Goal: Task Accomplishment & Management: Manage account settings

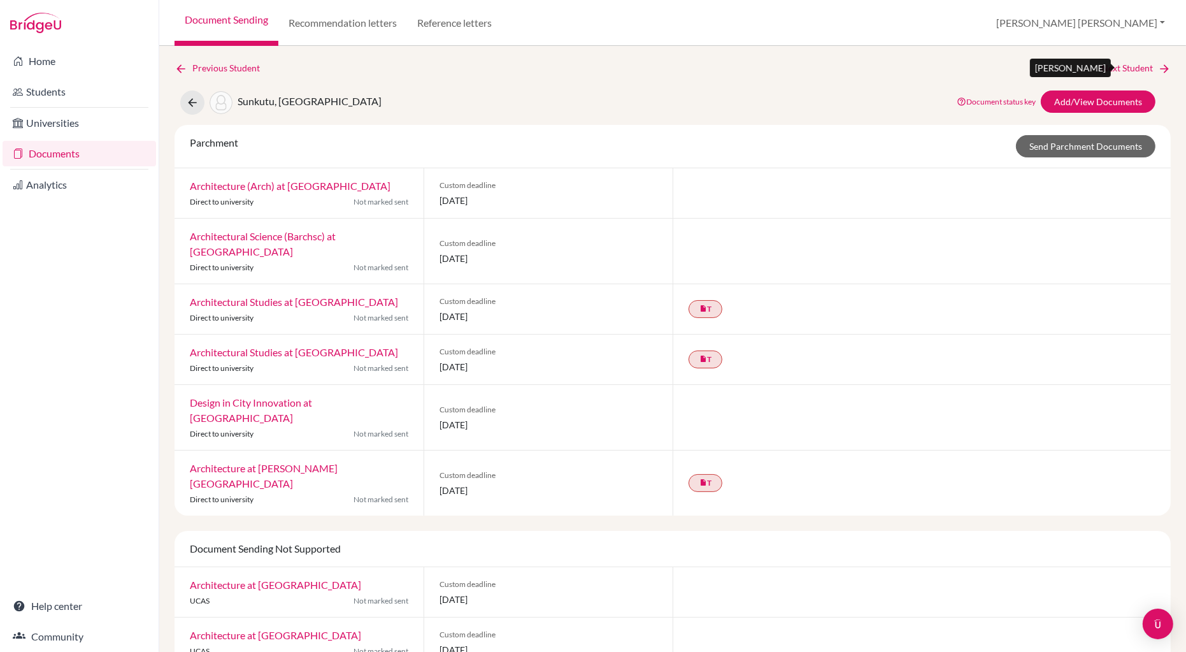
click at [1128, 69] on link "Next Student" at bounding box center [1136, 68] width 69 height 14
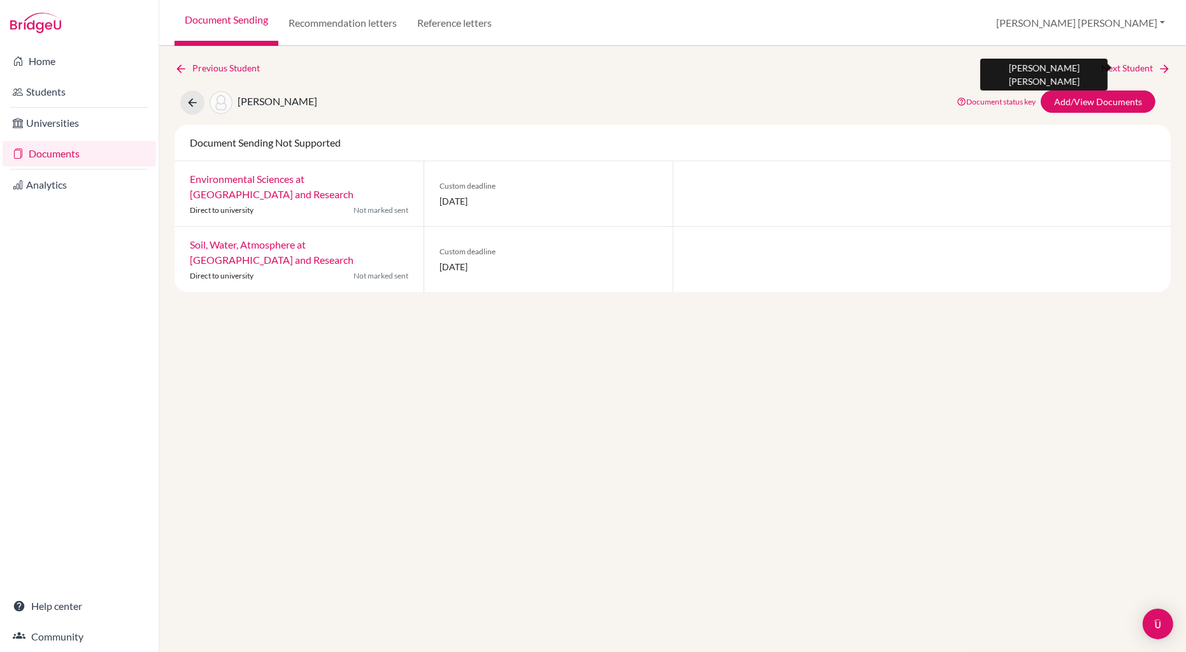
click at [1121, 64] on link "Next Student" at bounding box center [1136, 68] width 69 height 14
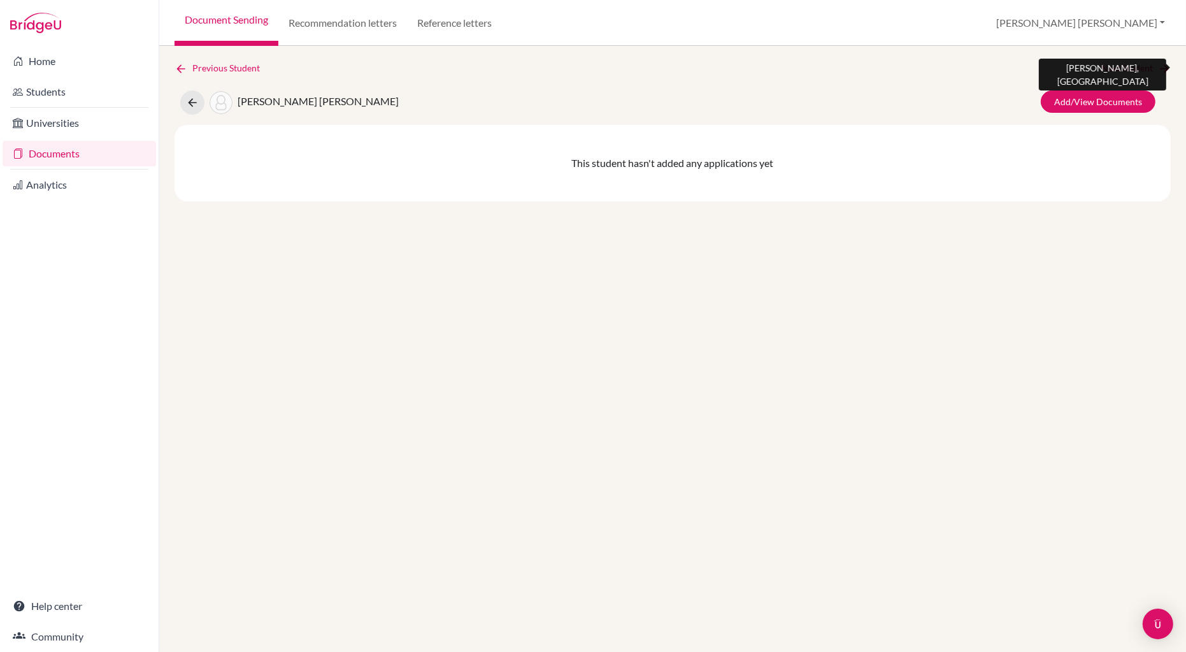
click at [1137, 64] on link "Next Student" at bounding box center [1136, 68] width 69 height 14
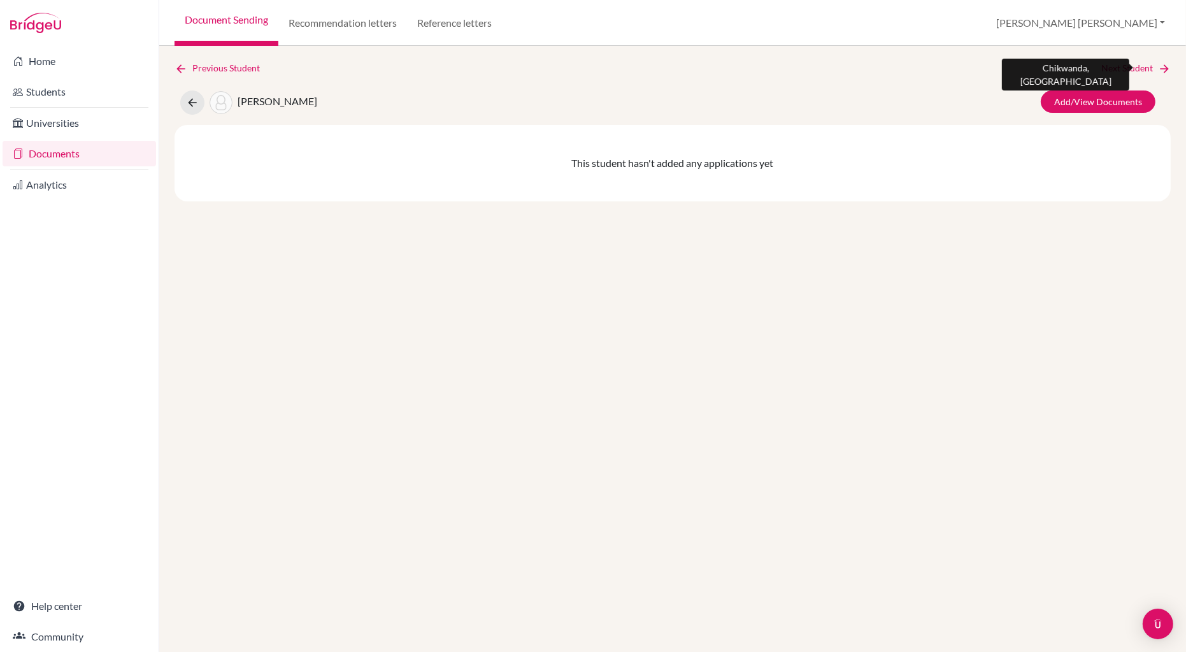
click at [1137, 64] on link "Next Student" at bounding box center [1136, 68] width 69 height 14
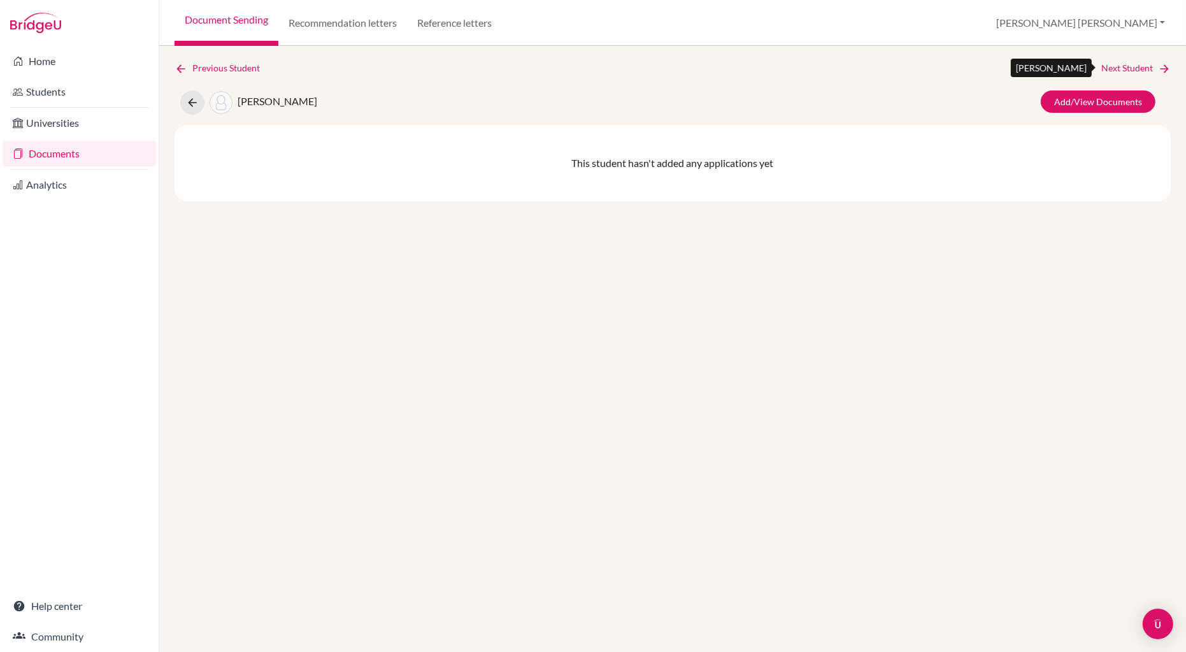
click at [1137, 64] on link "Next Student" at bounding box center [1136, 68] width 69 height 14
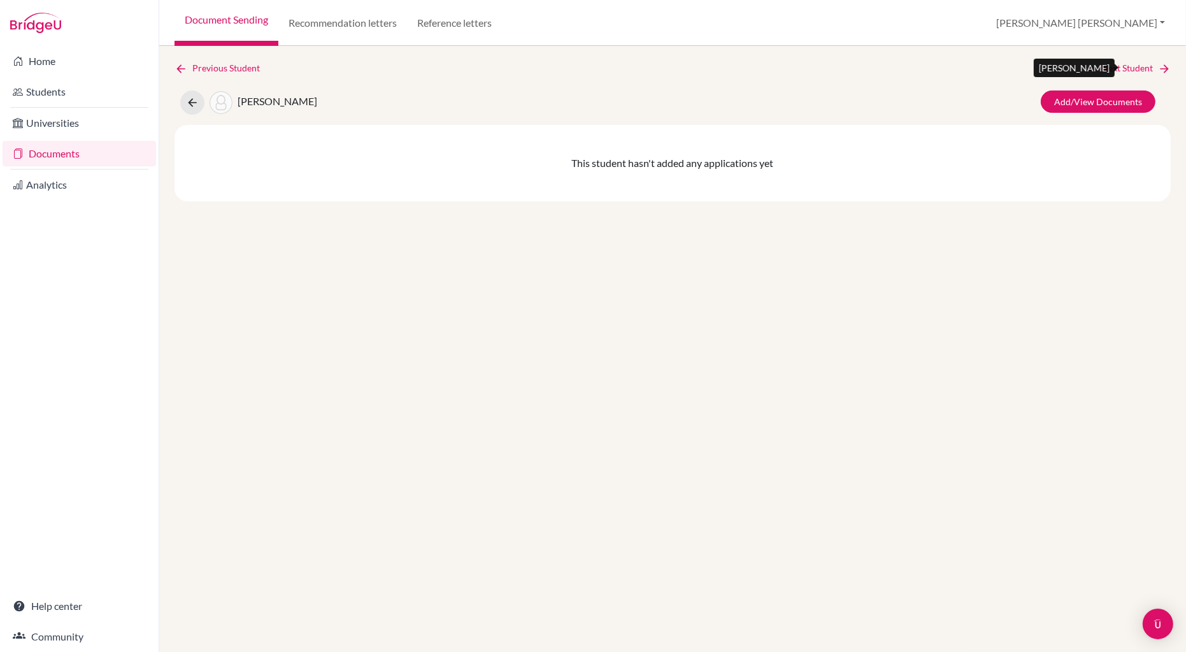
click at [1137, 64] on link "Next Student" at bounding box center [1136, 68] width 69 height 14
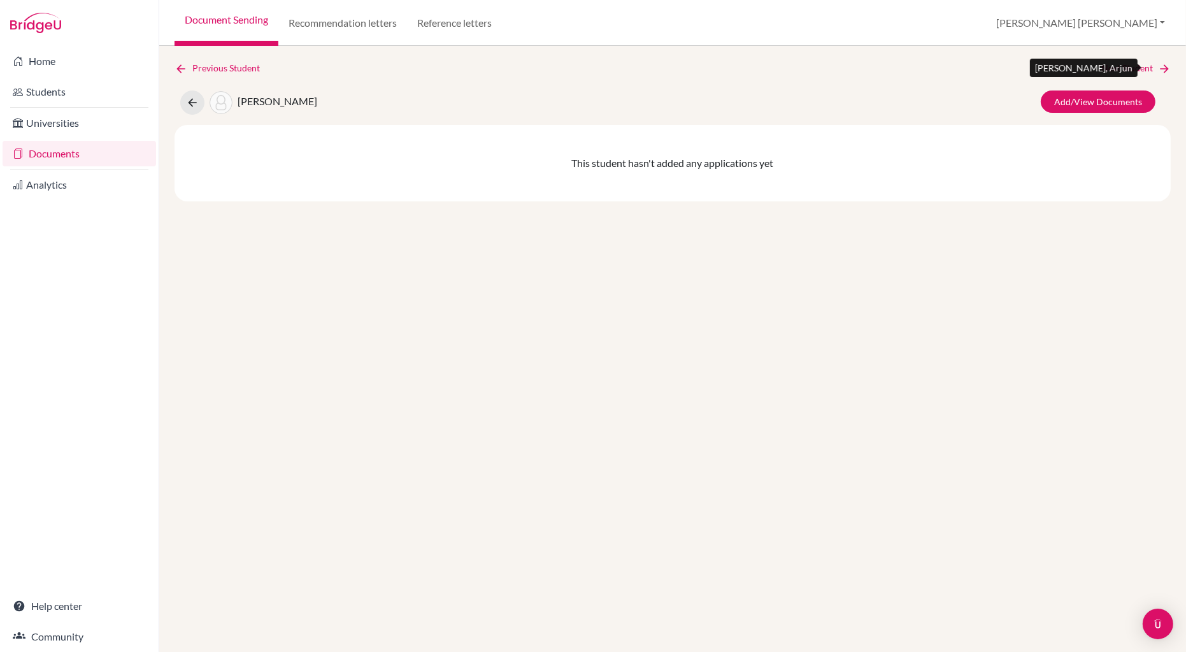
click at [1137, 64] on link "Next Student" at bounding box center [1136, 68] width 69 height 14
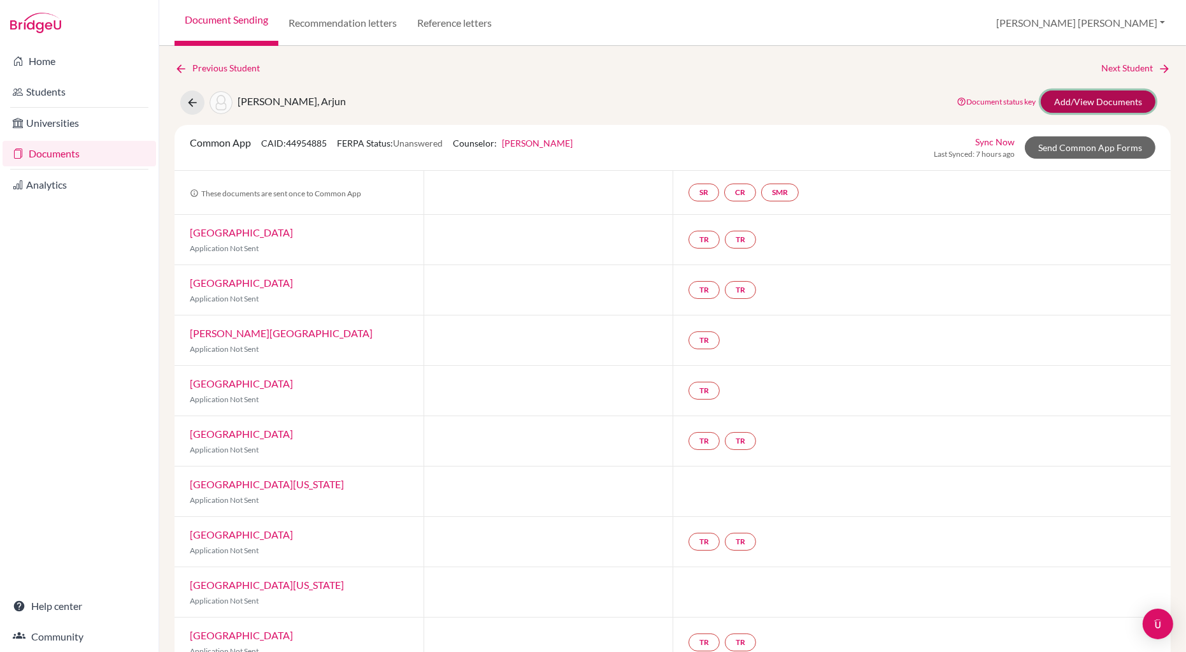
click at [1104, 104] on link "Add/View Documents" at bounding box center [1098, 101] width 115 height 22
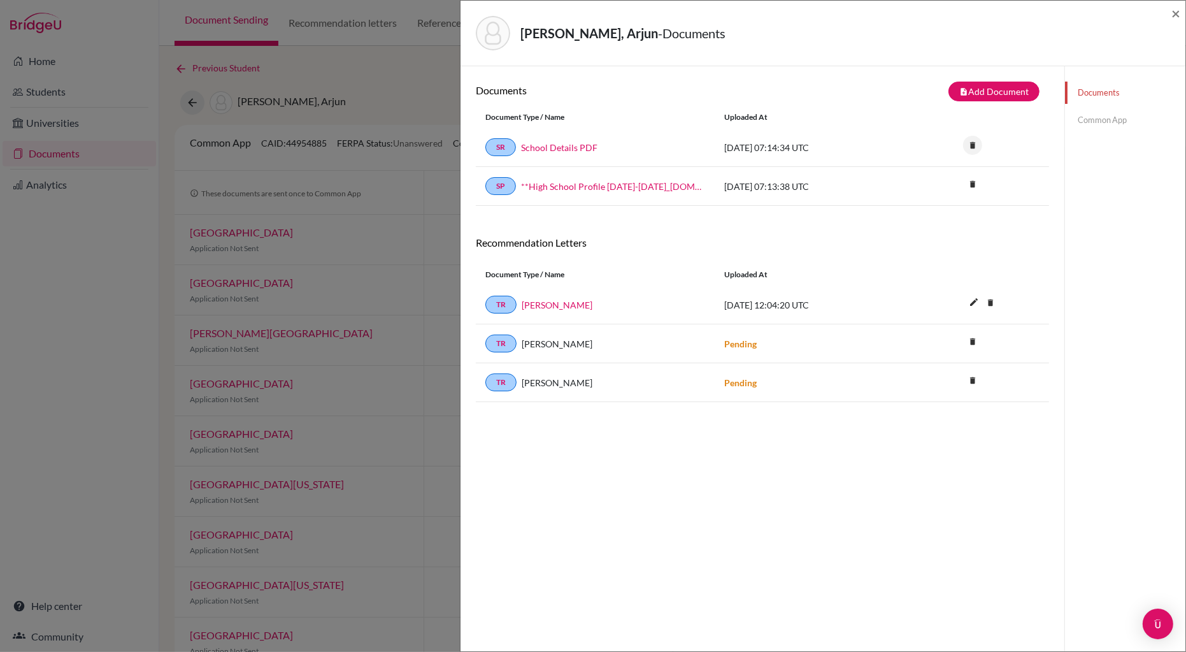
click at [977, 141] on icon "delete" at bounding box center [972, 145] width 19 height 19
click at [940, 219] on button "Delete" at bounding box center [932, 216] width 58 height 20
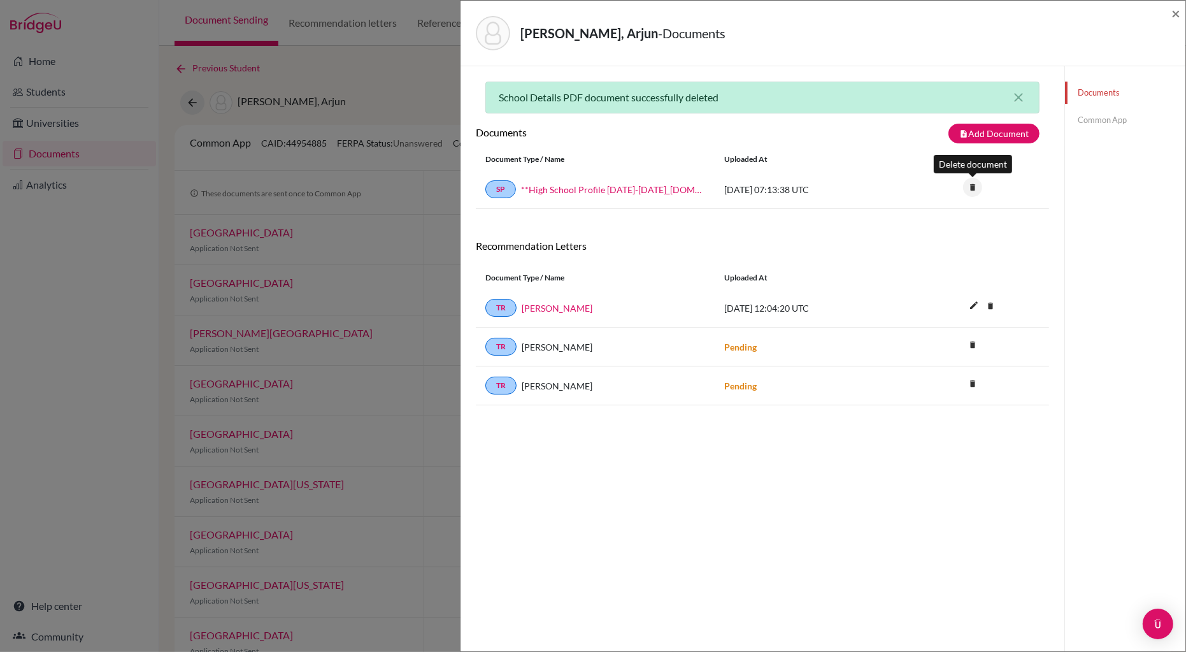
click at [973, 183] on icon "delete" at bounding box center [972, 187] width 19 height 19
click at [929, 254] on button "Delete" at bounding box center [932, 258] width 58 height 20
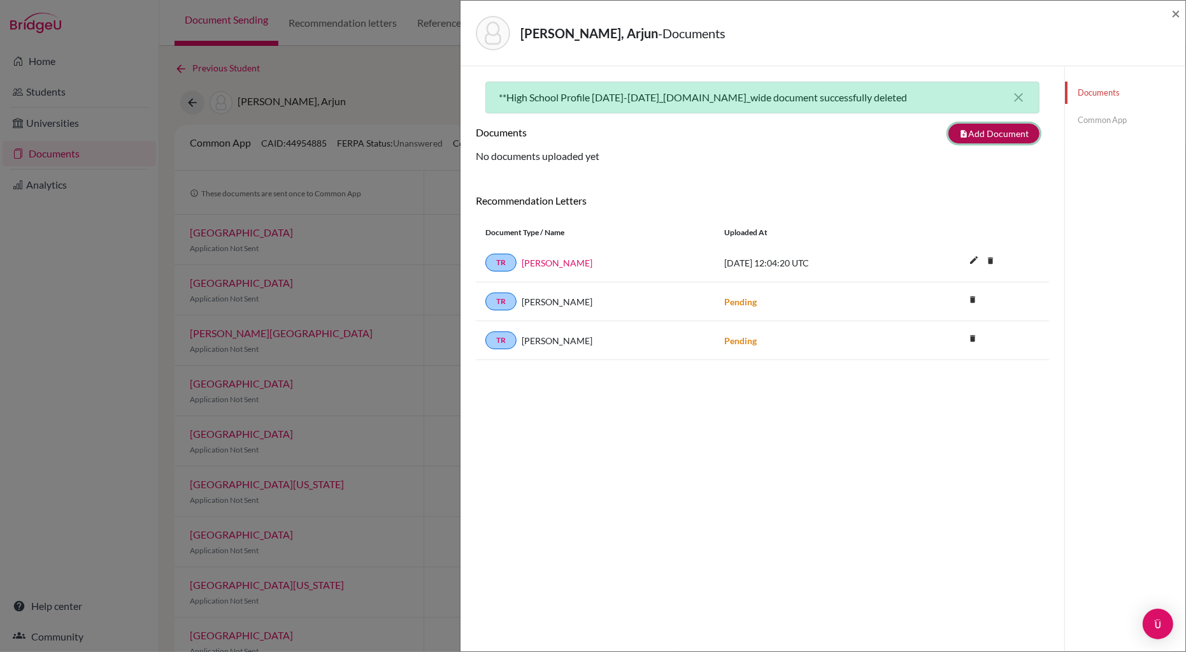
click at [981, 138] on button "note_add Add Document" at bounding box center [994, 134] width 91 height 20
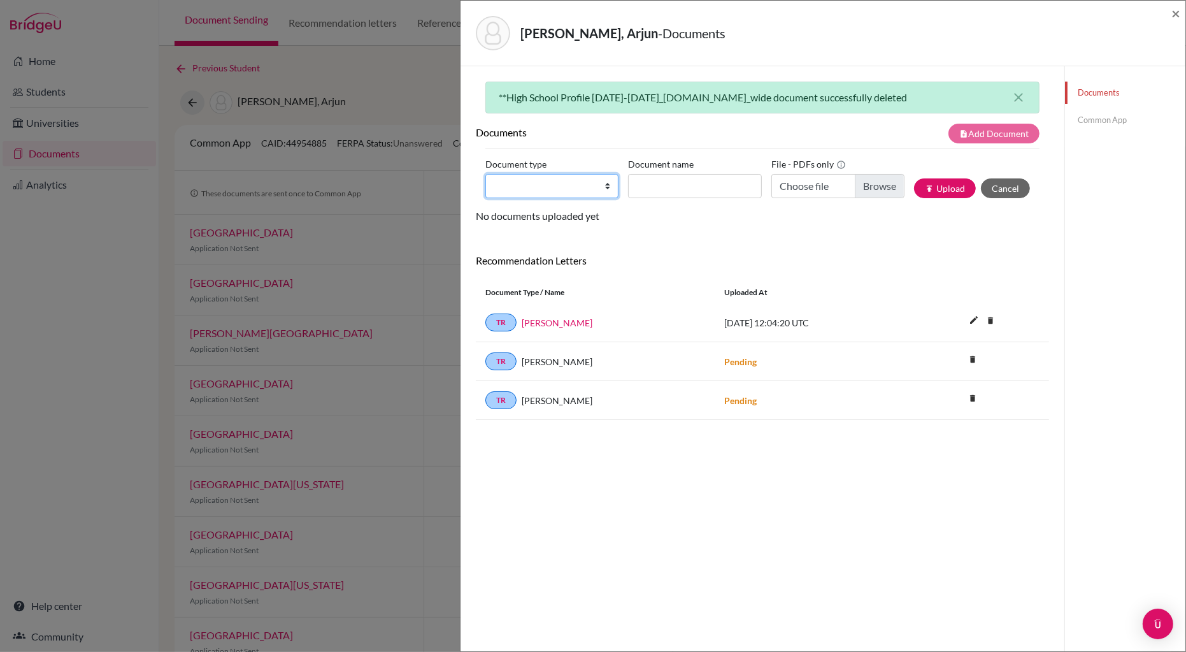
click at [605, 189] on select "Change explanation for Common App reports Counselor recommendation Internationa…" at bounding box center [551, 186] width 133 height 24
select select "2"
click at [485, 174] on select "Change explanation for Common App reports Counselor recommendation Internationa…" at bounding box center [551, 186] width 133 height 24
click at [657, 189] on input "Document name" at bounding box center [694, 186] width 133 height 24
type input "Arjun Koradia IT"
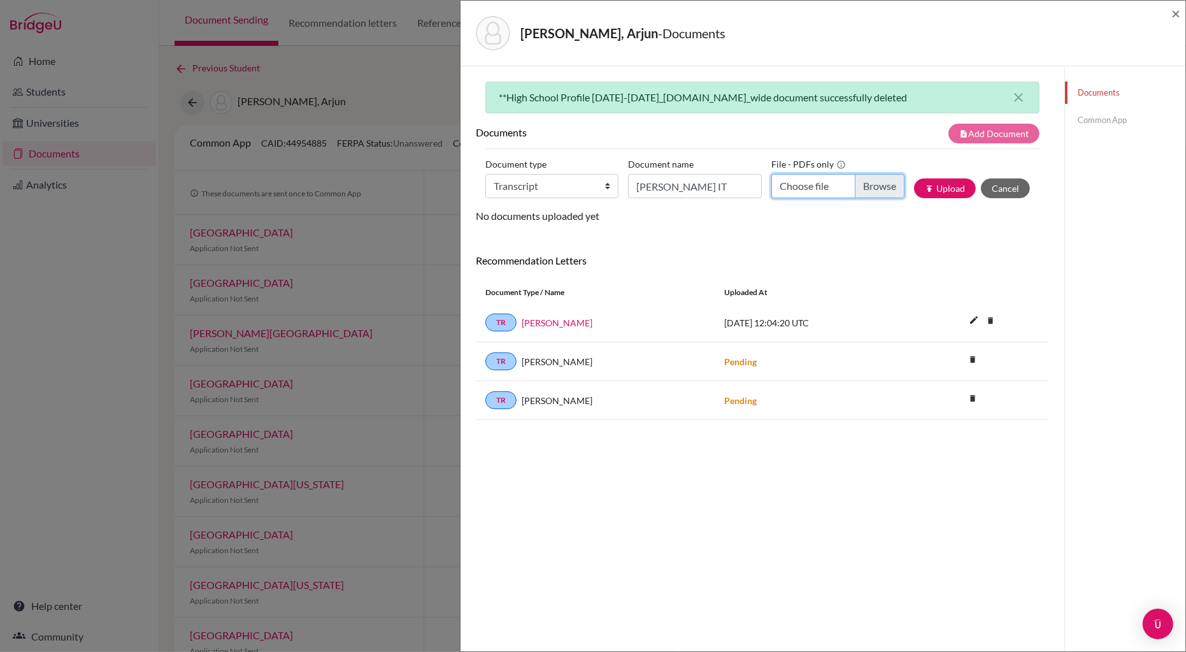
click at [882, 189] on input "Choose file" at bounding box center [838, 186] width 133 height 24
type input "C:\fakepath\Koradia Arjun IT.pdf"
click at [942, 189] on button "publish Upload" at bounding box center [945, 188] width 62 height 20
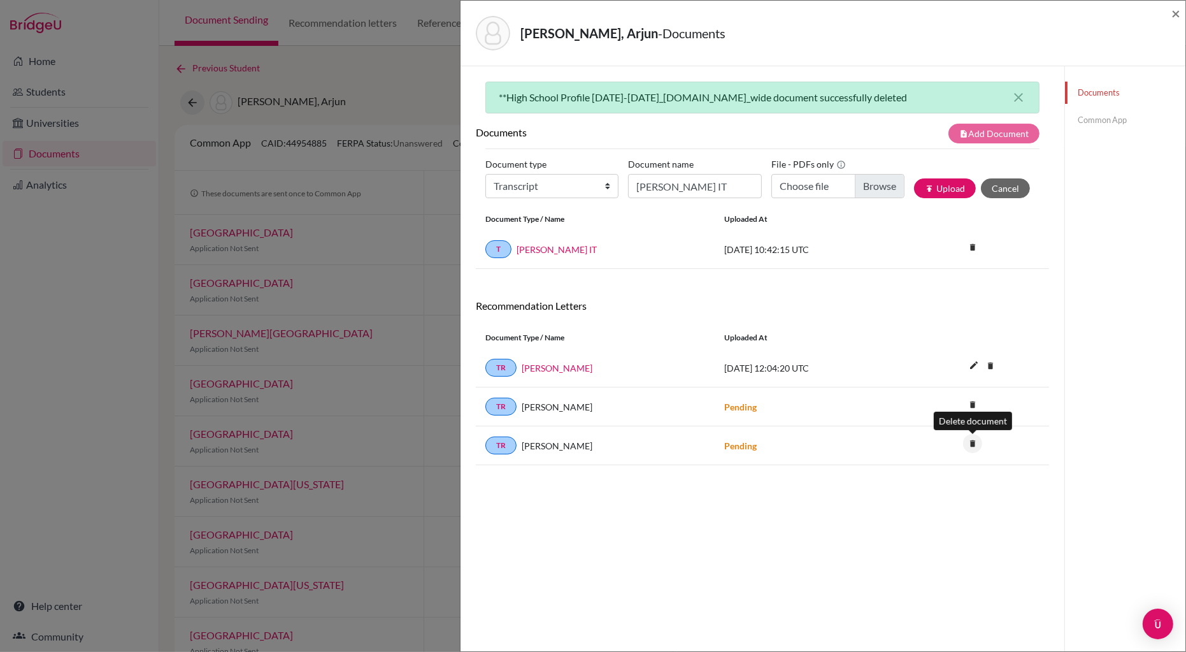
click at [975, 443] on icon "delete" at bounding box center [972, 443] width 19 height 19
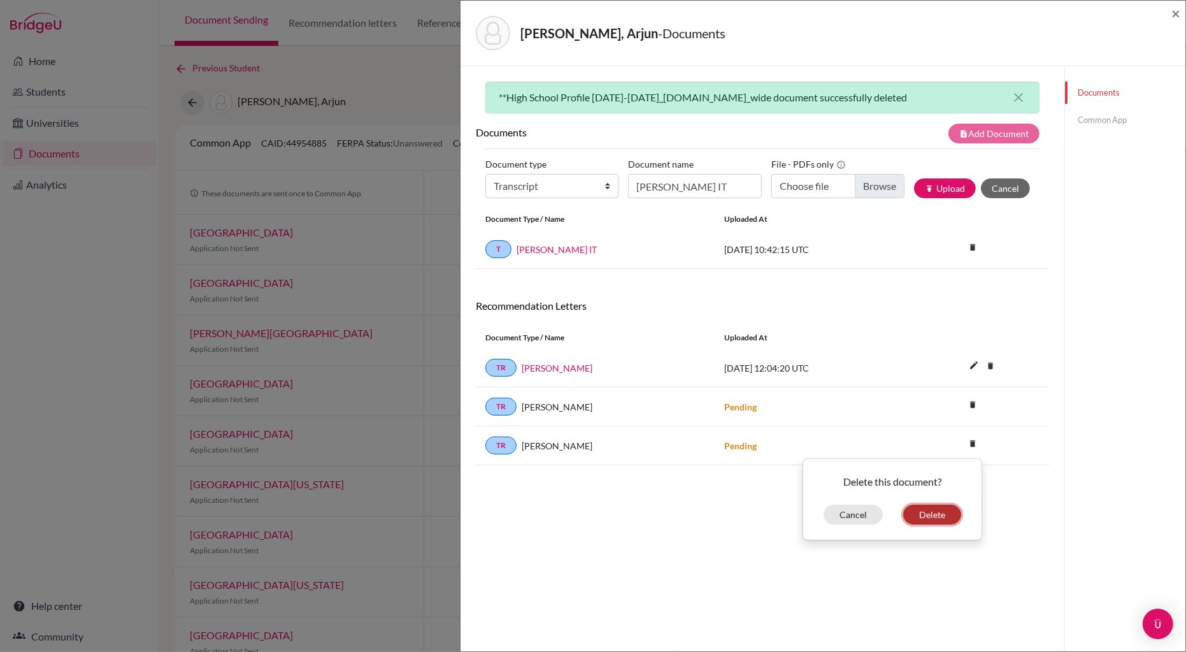
click at [938, 514] on button "Delete" at bounding box center [932, 515] width 58 height 20
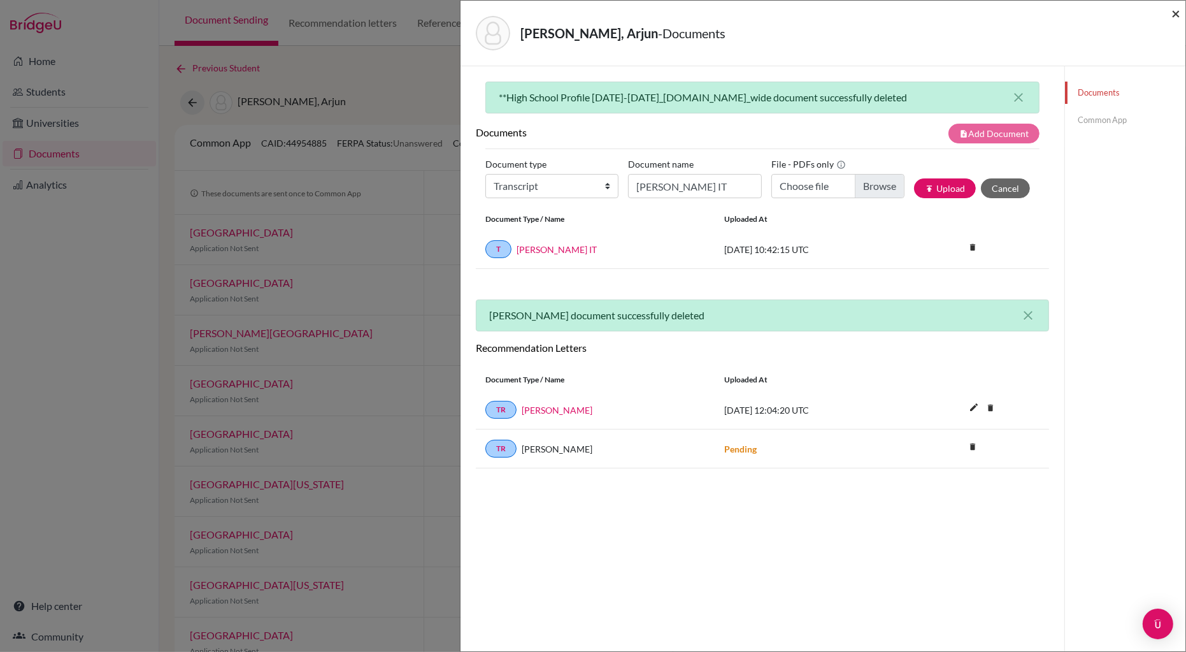
click at [1177, 11] on span "×" at bounding box center [1176, 13] width 9 height 18
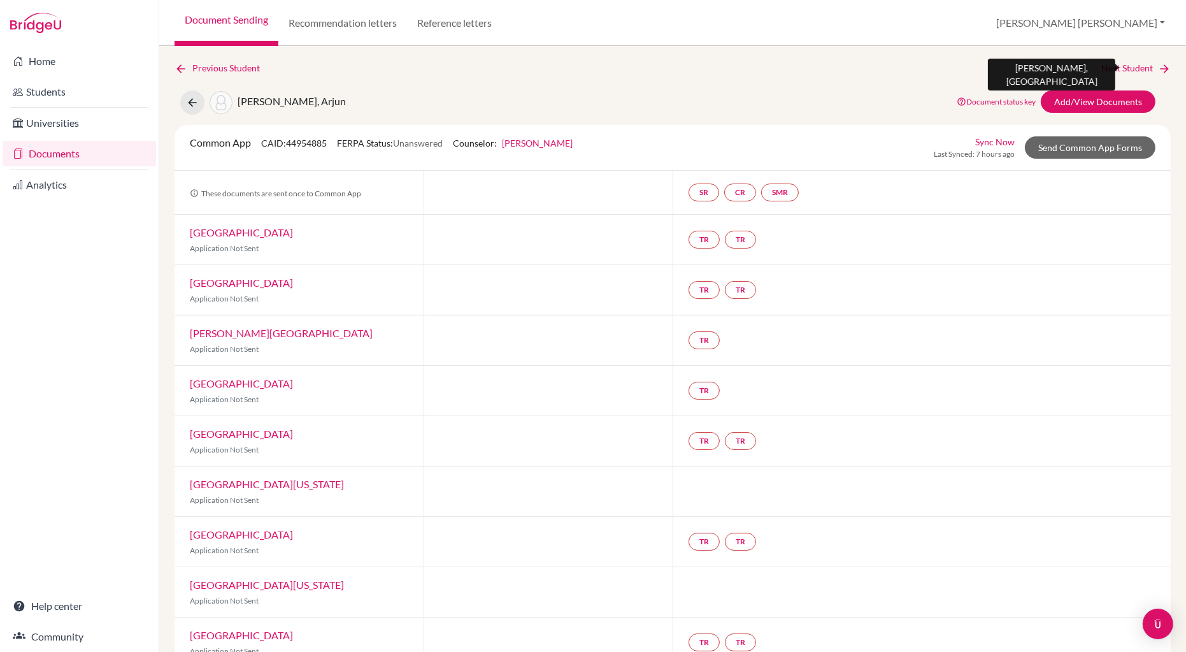
click at [1128, 66] on link "Next Student" at bounding box center [1136, 68] width 69 height 14
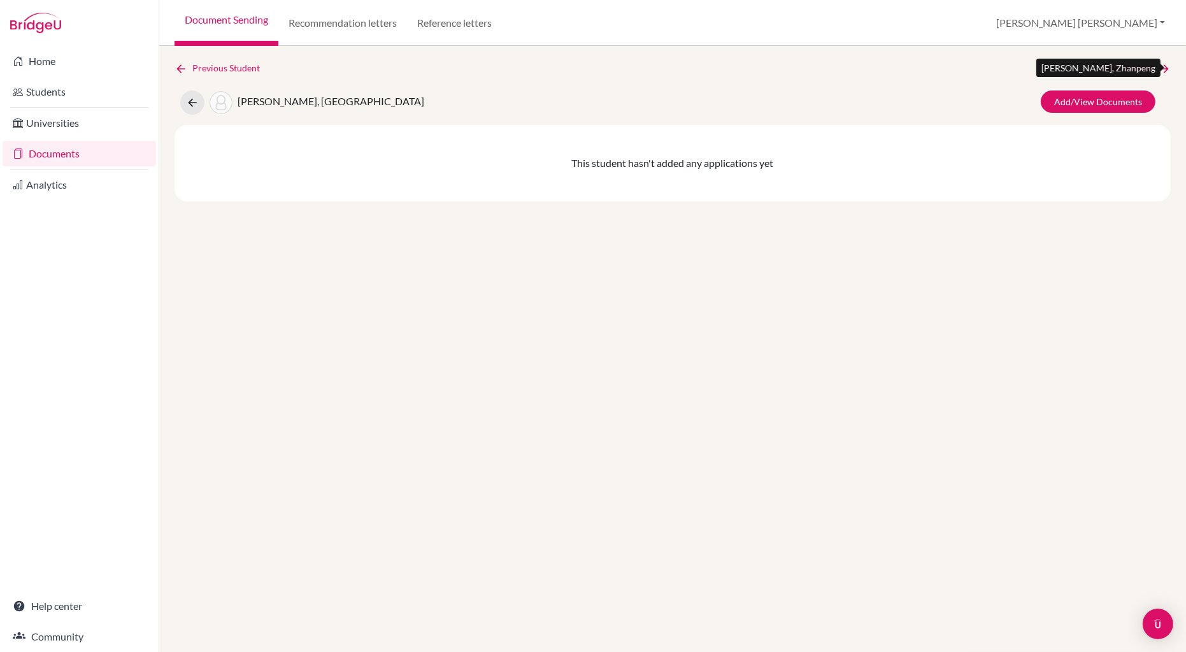
click at [1128, 66] on link "Next Student" at bounding box center [1136, 68] width 69 height 14
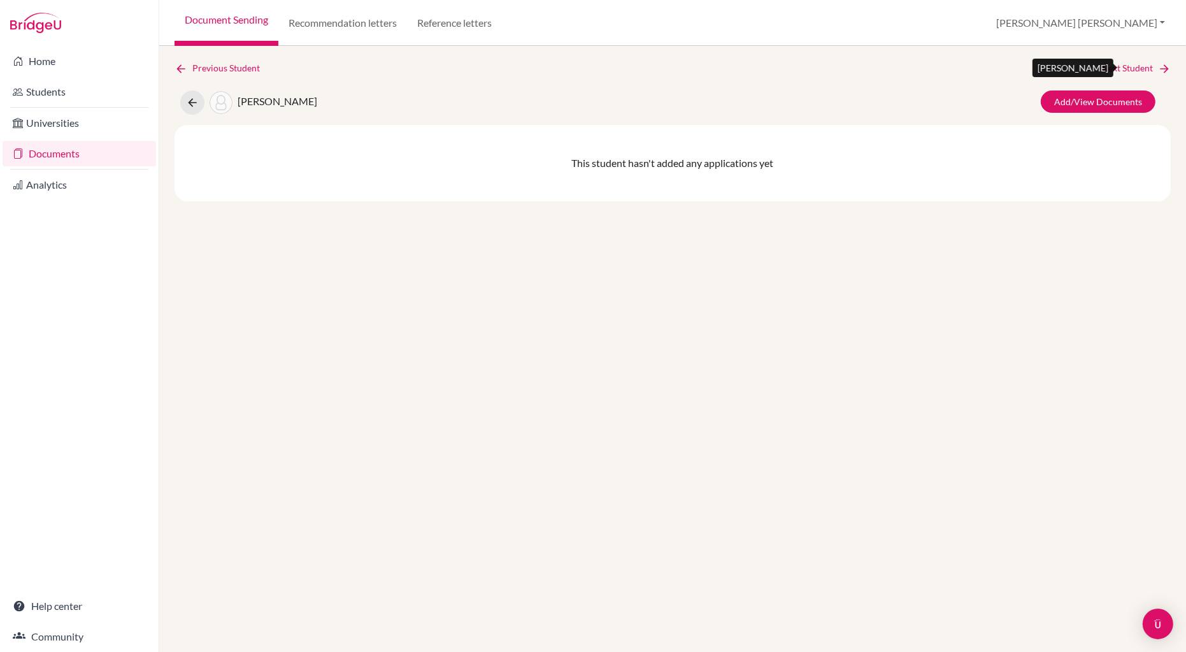
click at [1128, 66] on link "Next Student" at bounding box center [1136, 68] width 69 height 14
click at [243, 64] on link "Previous Student" at bounding box center [223, 68] width 96 height 14
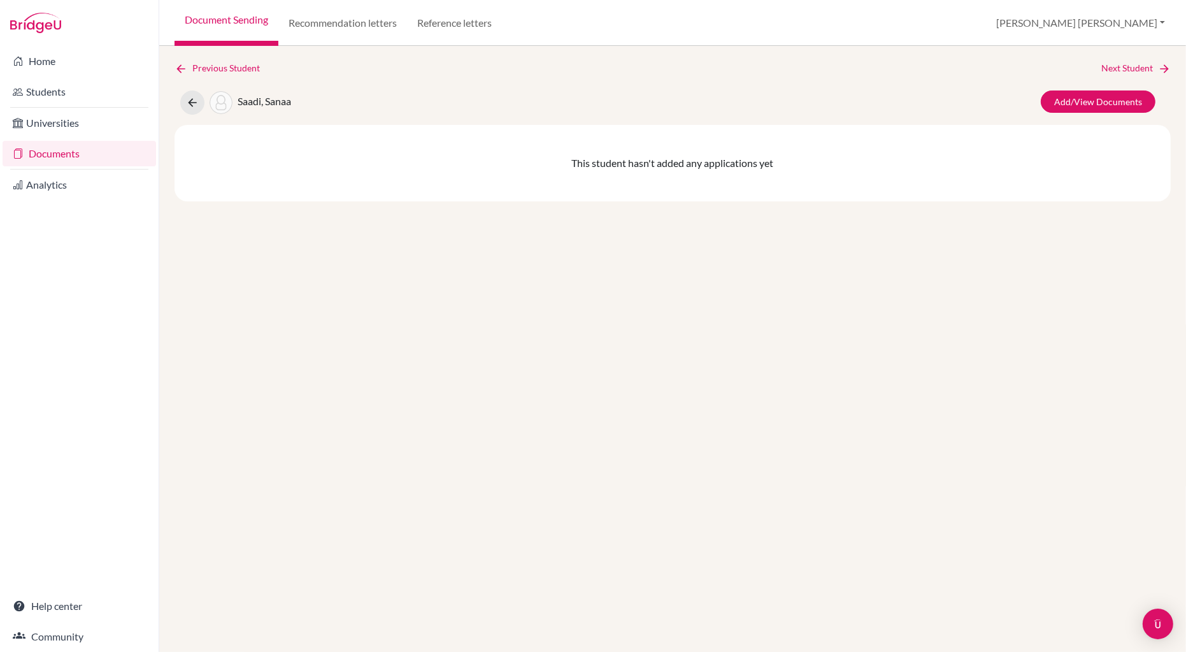
click at [219, 98] on img at bounding box center [221, 102] width 23 height 23
click at [273, 103] on span "Saadi, Sanaa" at bounding box center [265, 101] width 54 height 12
click at [1120, 66] on link "Next Student" at bounding box center [1136, 68] width 69 height 14
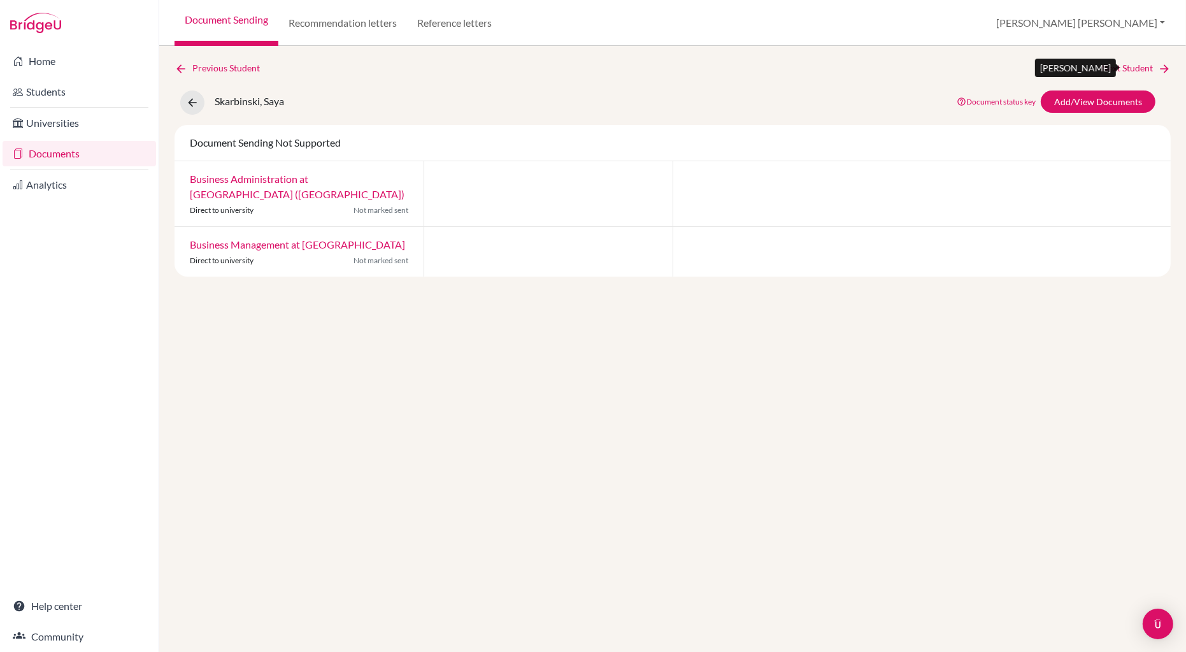
click at [1122, 68] on link "Next Student" at bounding box center [1136, 68] width 69 height 14
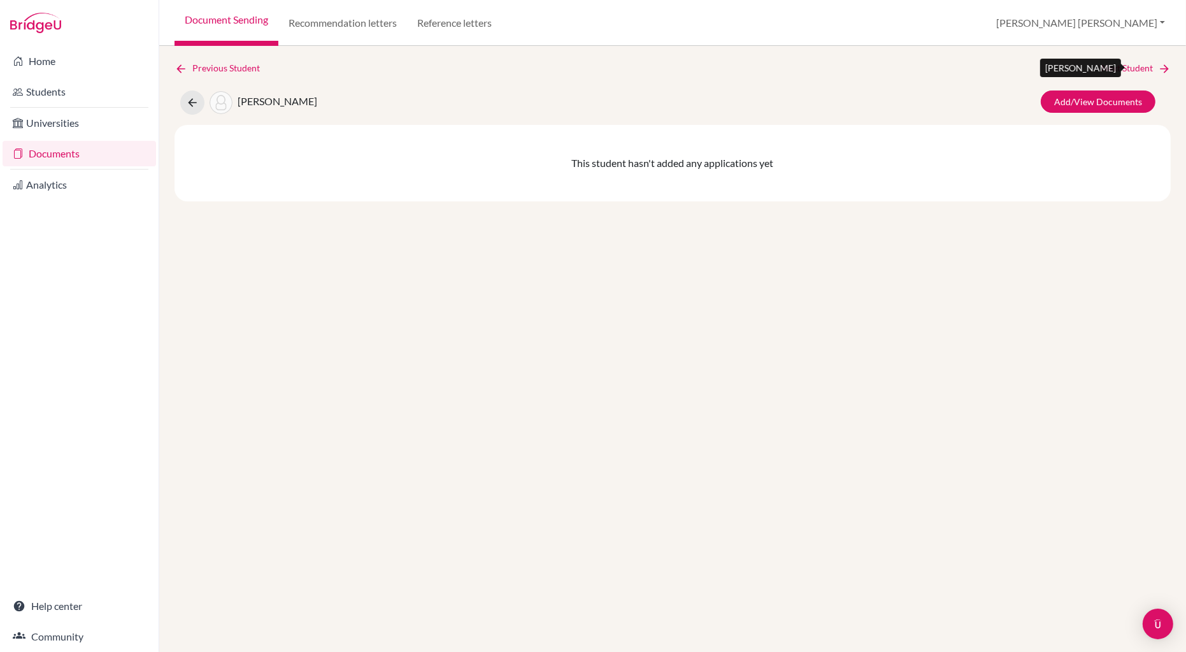
click at [1122, 68] on link "Next Student" at bounding box center [1136, 68] width 69 height 14
click at [51, 61] on link "Home" at bounding box center [80, 60] width 154 height 25
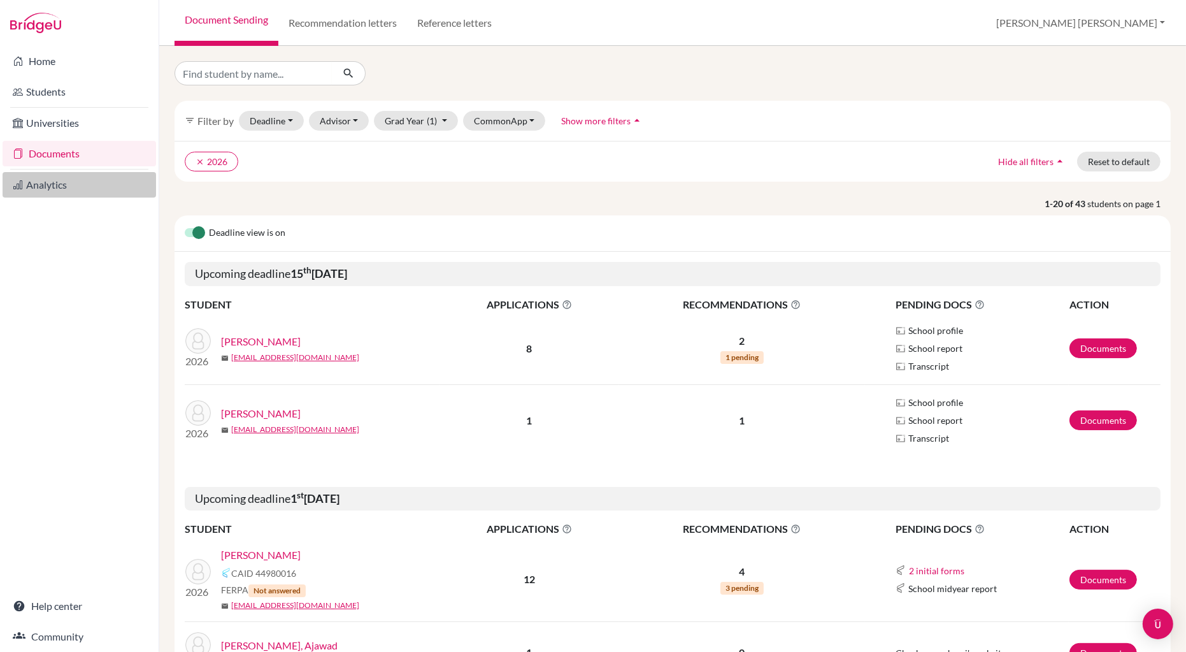
click at [49, 190] on link "Analytics" at bounding box center [80, 184] width 154 height 25
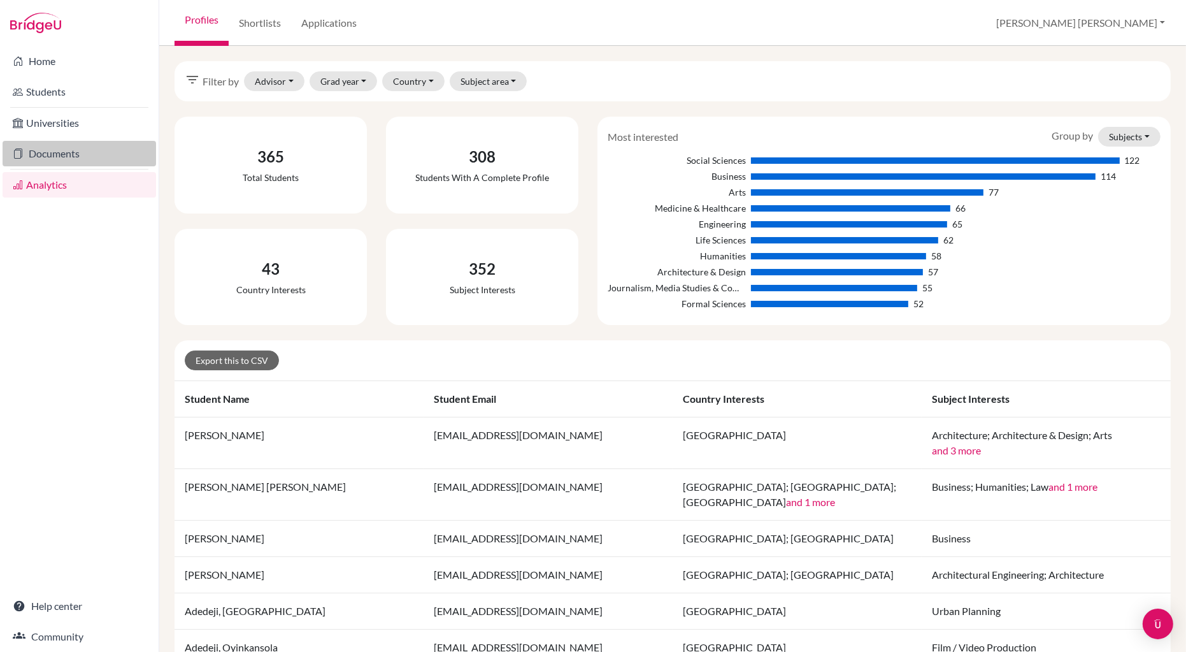
click at [66, 155] on link "Documents" at bounding box center [80, 153] width 154 height 25
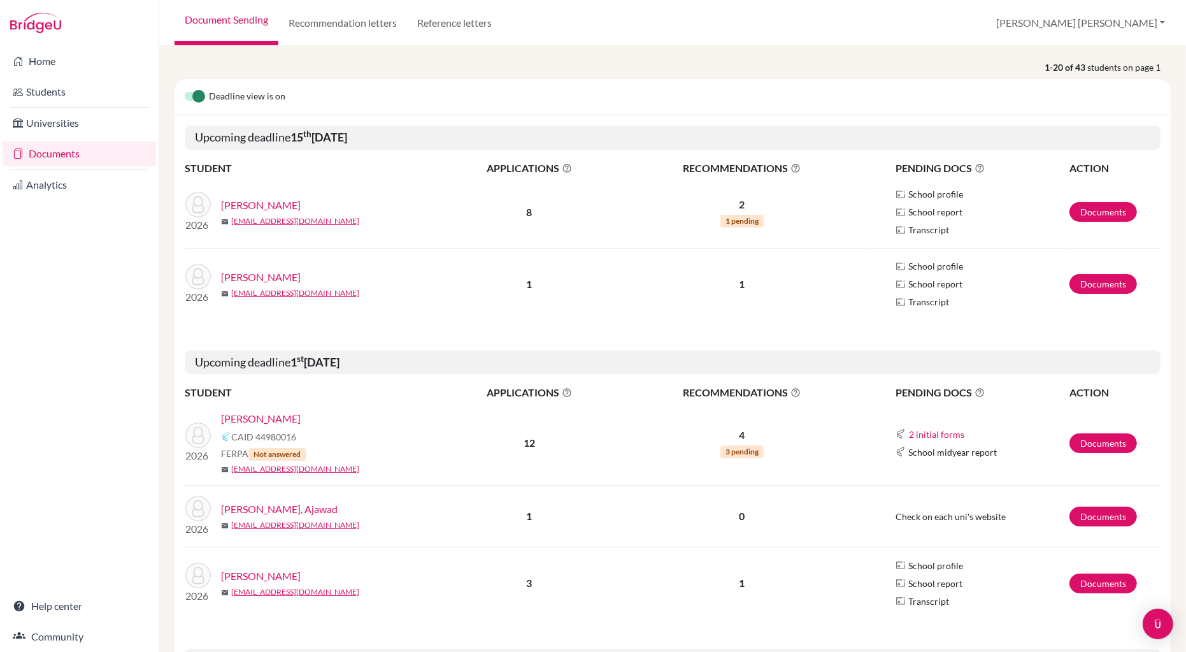
scroll to position [141, 0]
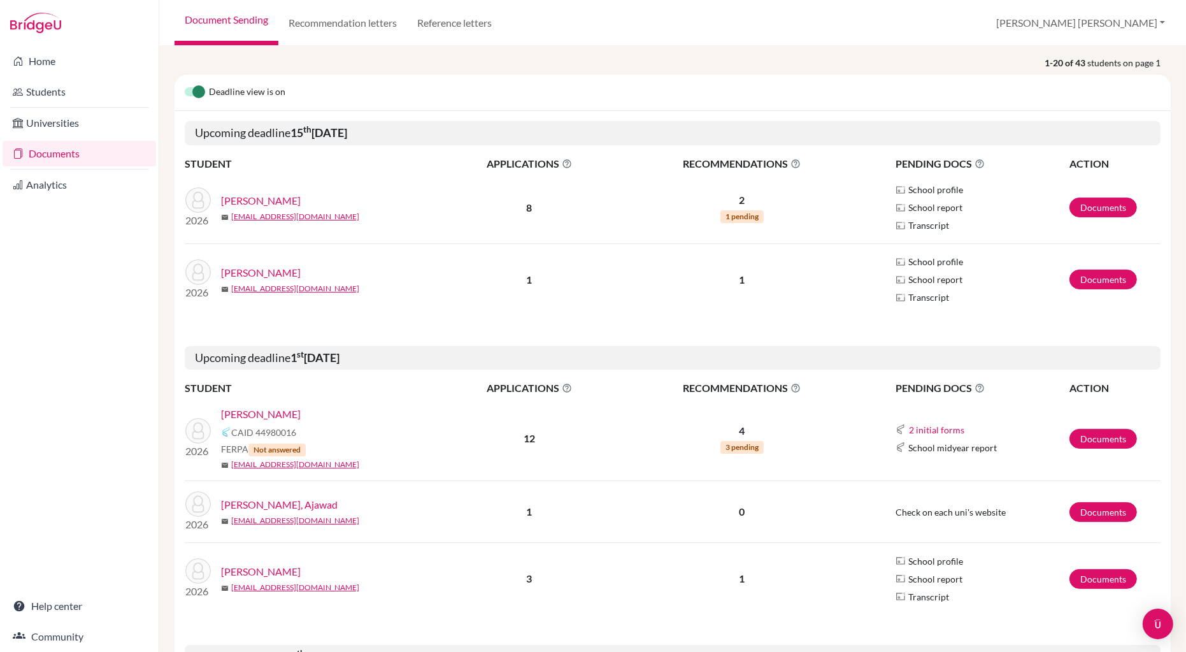
click at [256, 416] on link "[PERSON_NAME]" at bounding box center [261, 413] width 80 height 15
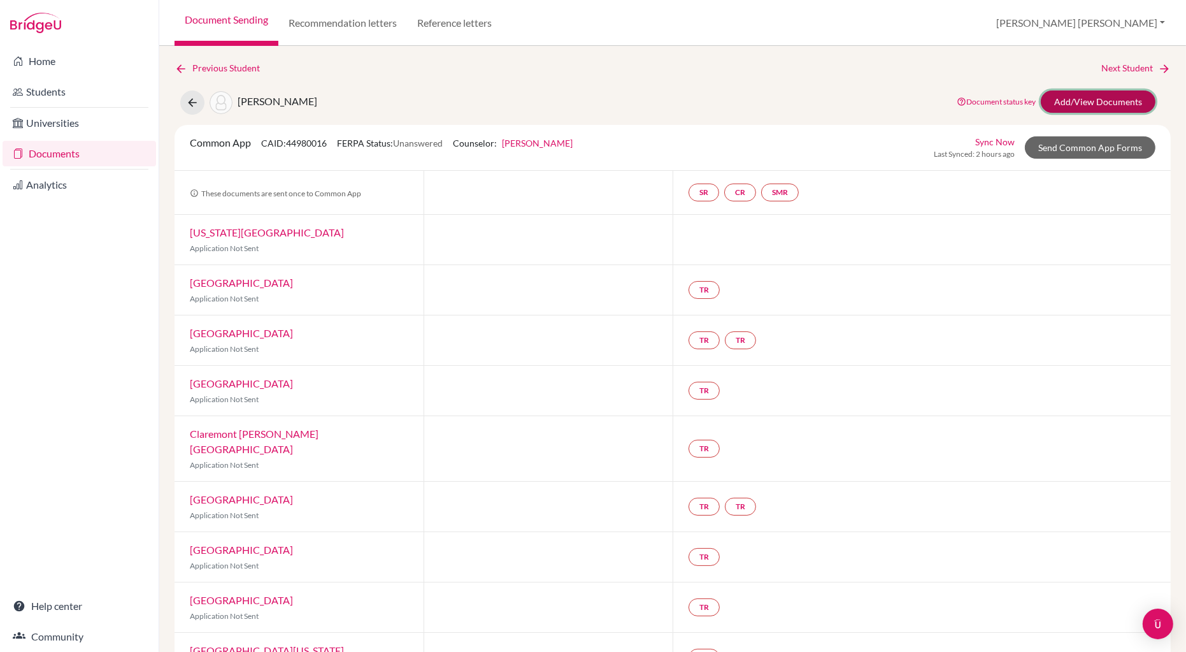
click at [1068, 106] on link "Add/View Documents" at bounding box center [1098, 101] width 115 height 22
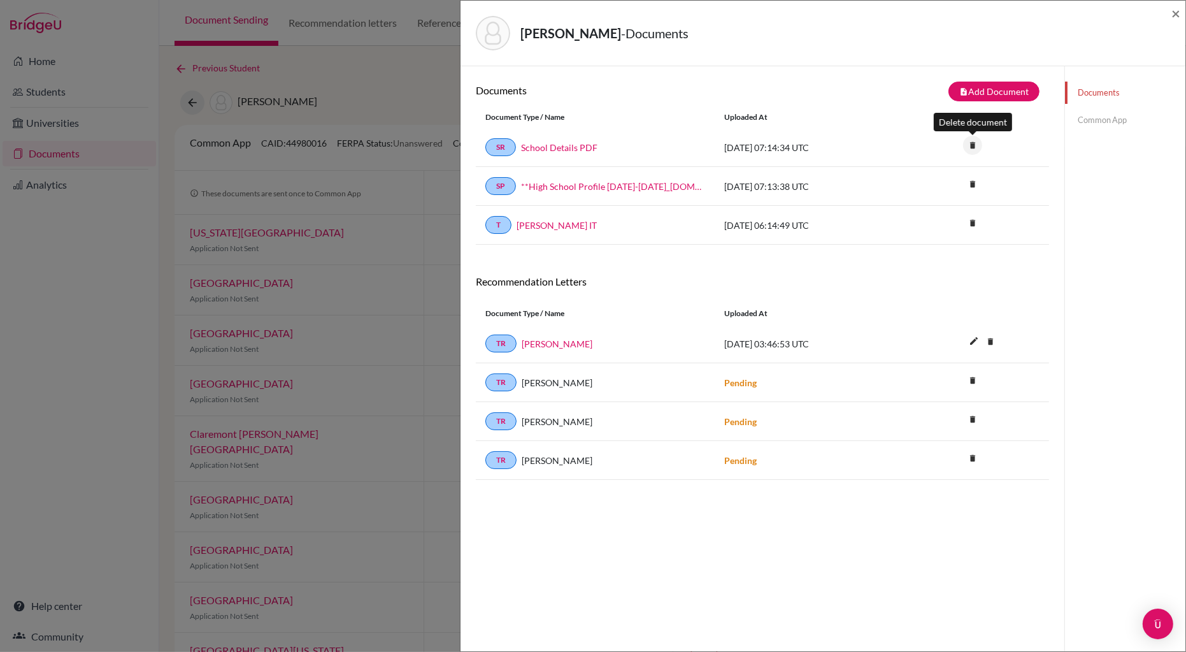
click at [972, 142] on icon "delete" at bounding box center [972, 145] width 19 height 19
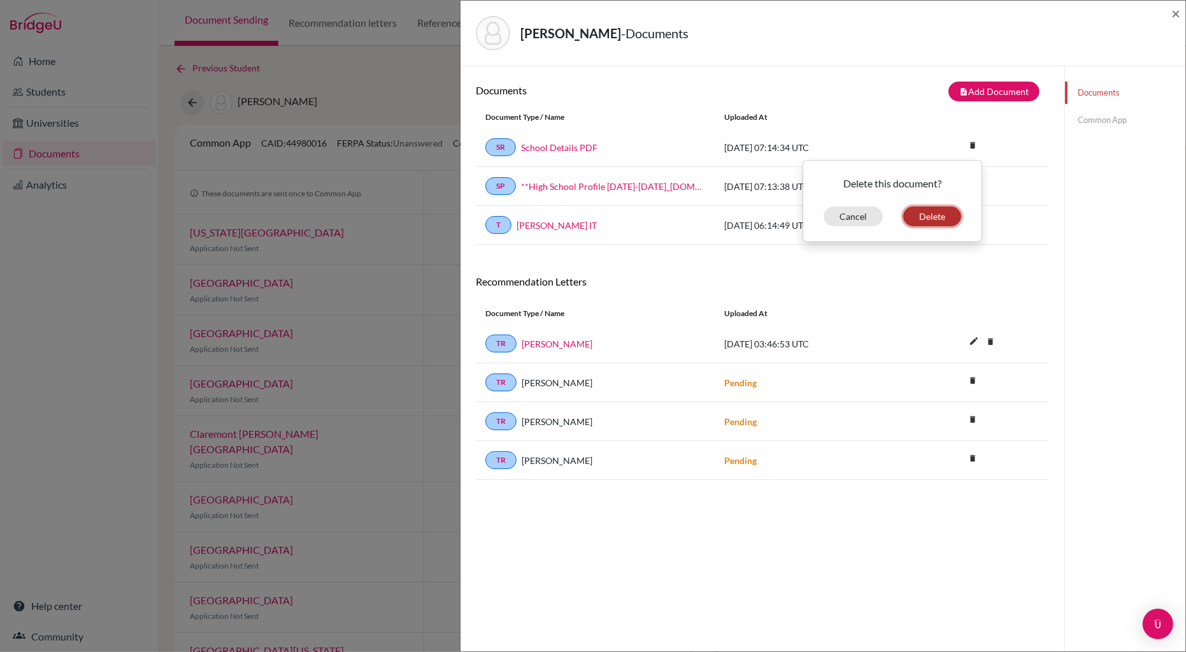
click at [933, 222] on button "Delete" at bounding box center [932, 216] width 58 height 20
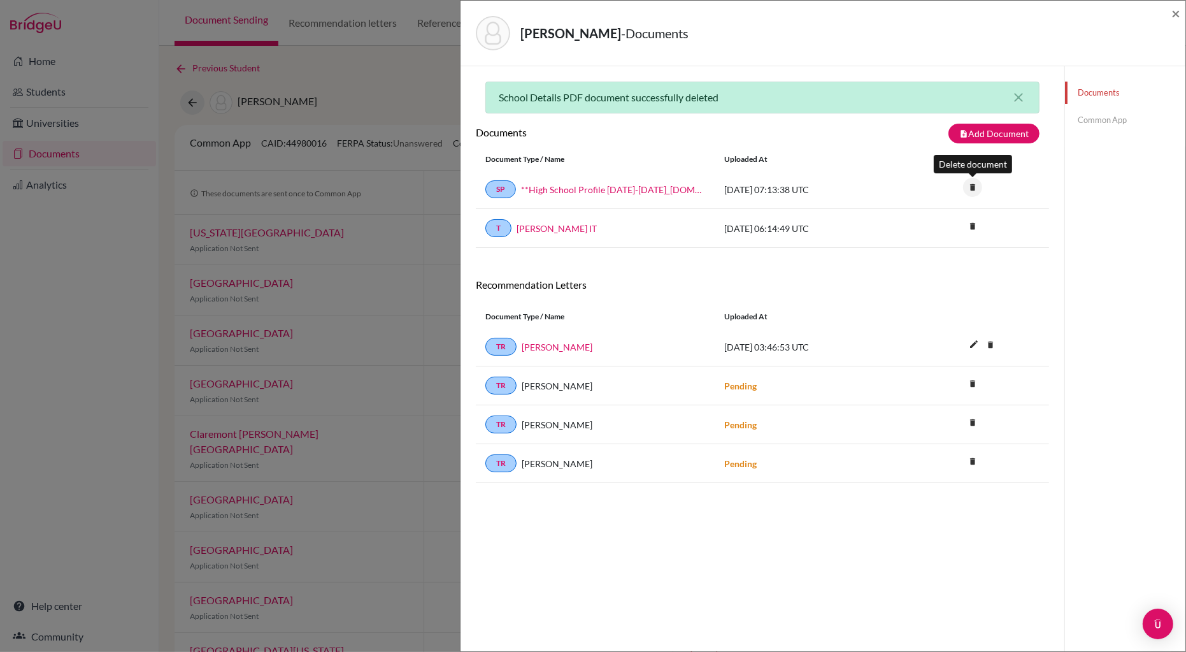
click at [975, 187] on icon "delete" at bounding box center [972, 187] width 19 height 19
click at [928, 259] on button "Delete" at bounding box center [932, 258] width 58 height 20
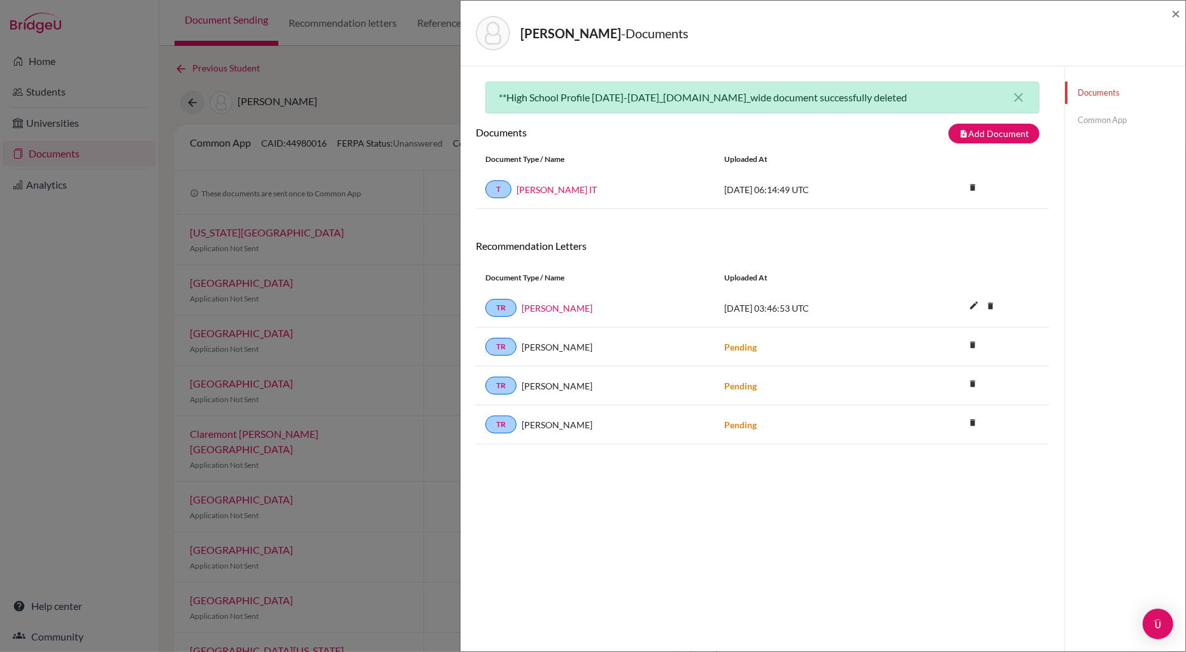
click at [1110, 122] on link "Common App" at bounding box center [1125, 120] width 120 height 22
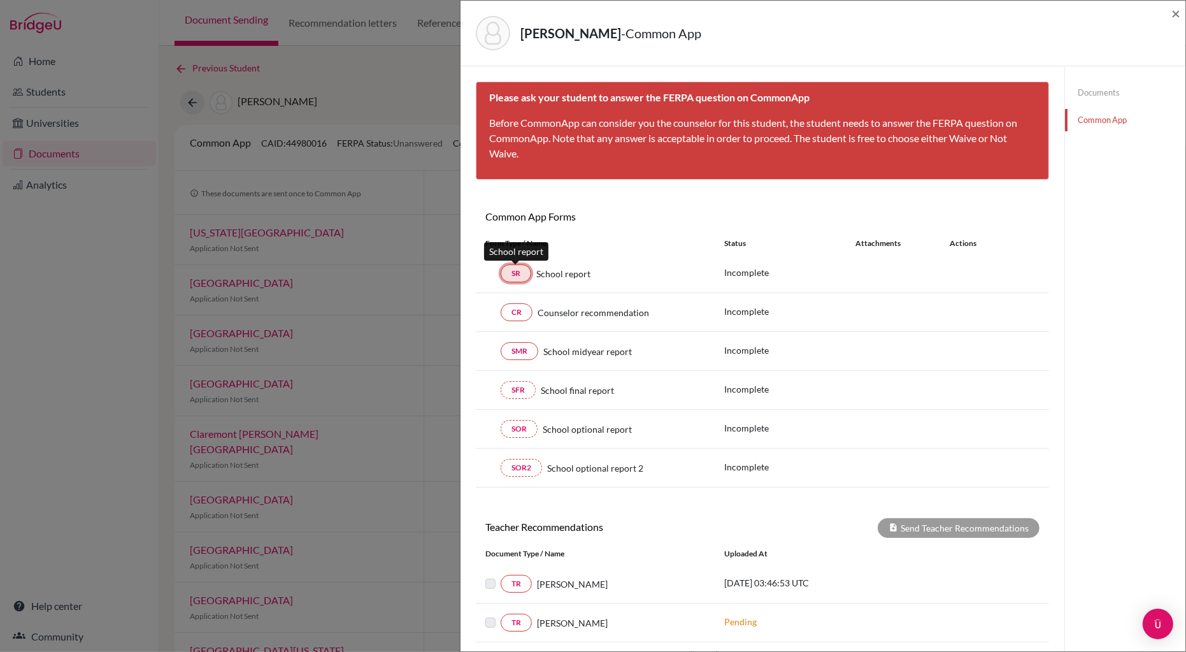
click at [513, 276] on link "SR" at bounding box center [516, 273] width 31 height 18
click at [1177, 17] on span "×" at bounding box center [1176, 13] width 9 height 18
click at [1178, 17] on span "×" at bounding box center [1176, 13] width 9 height 18
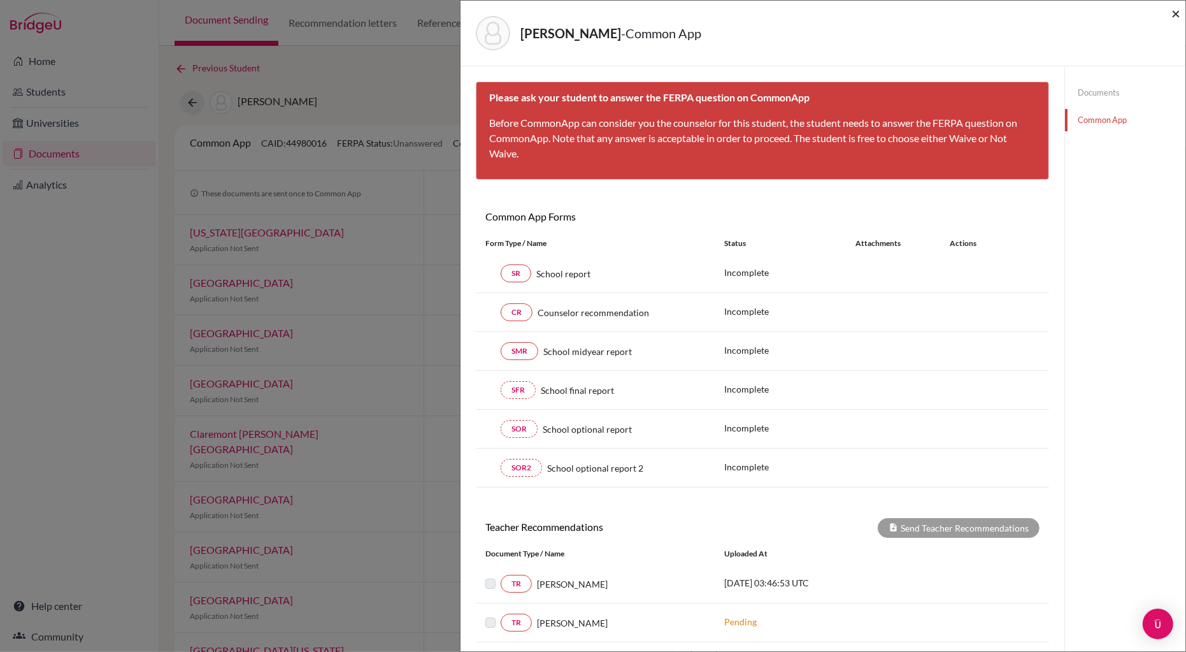
click at [1178, 15] on span "×" at bounding box center [1176, 13] width 9 height 18
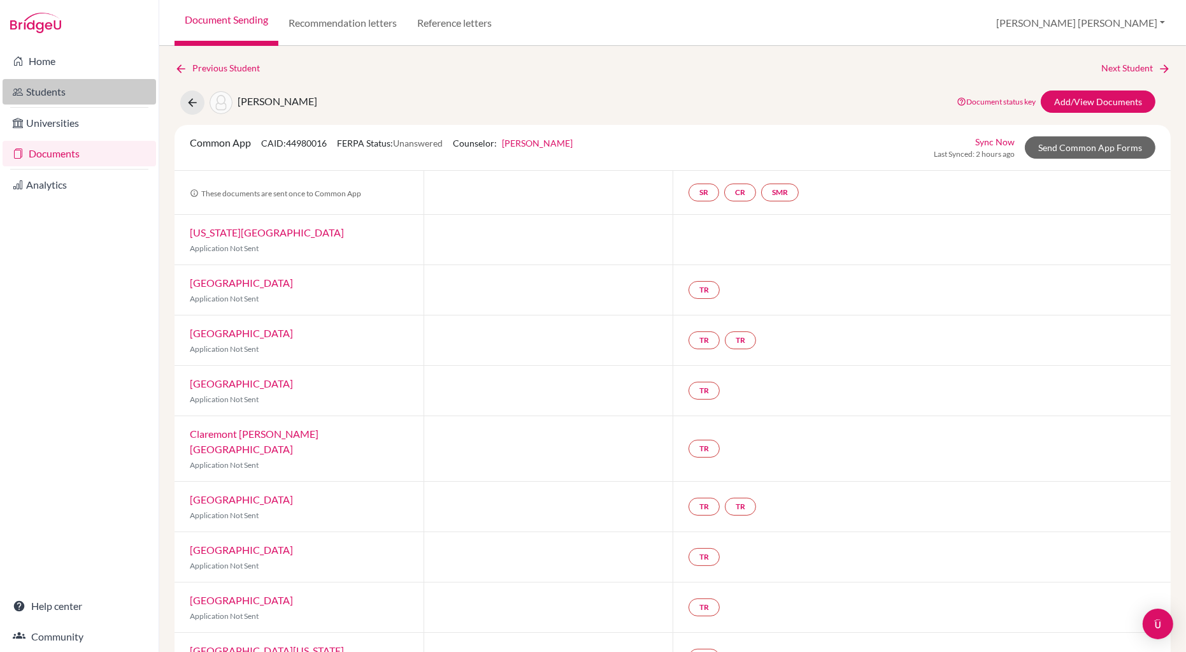
click at [57, 94] on link "Students" at bounding box center [80, 91] width 154 height 25
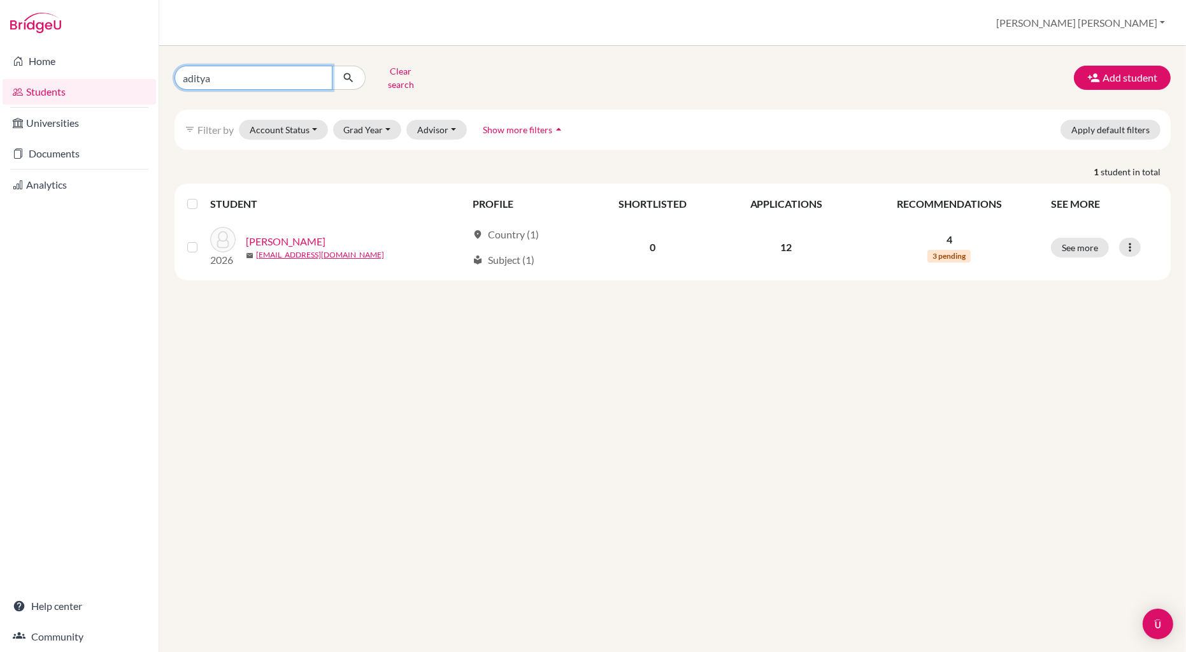
click at [220, 78] on input "aditya" at bounding box center [254, 78] width 158 height 24
click at [268, 120] on button "Account Status" at bounding box center [283, 130] width 89 height 20
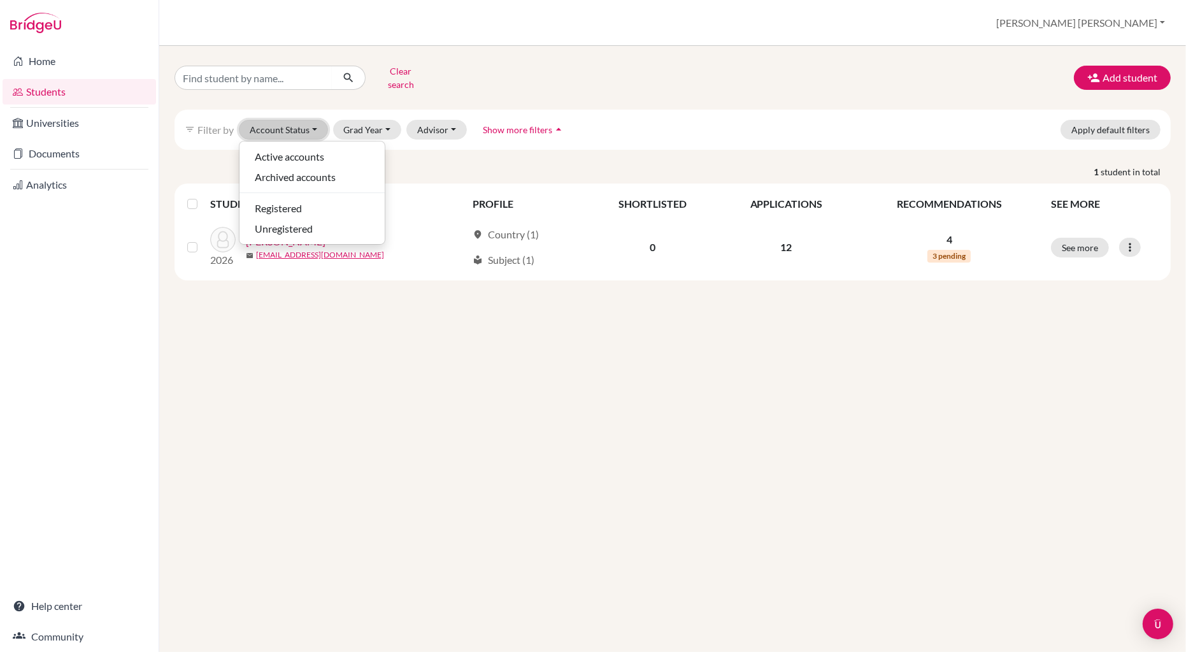
click at [268, 120] on button "Account Status" at bounding box center [283, 130] width 89 height 20
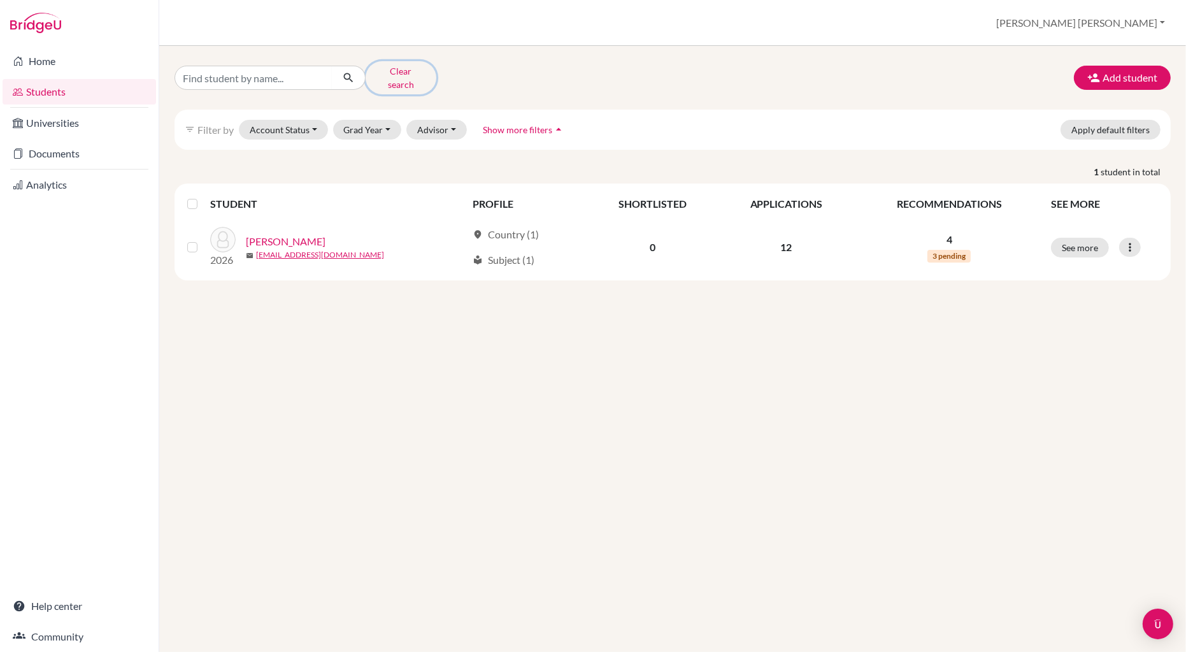
click at [391, 69] on button "Clear search" at bounding box center [401, 77] width 71 height 33
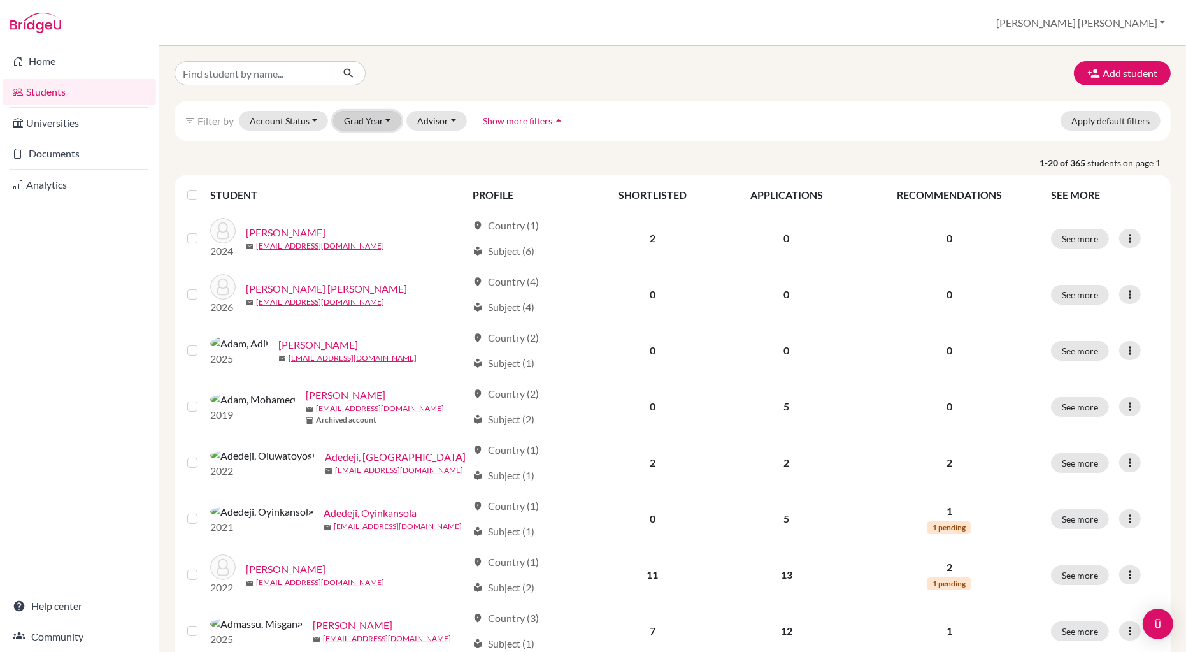
click at [387, 115] on button "Grad Year" at bounding box center [367, 121] width 69 height 20
click at [369, 168] on span "2026" at bounding box center [360, 168] width 23 height 15
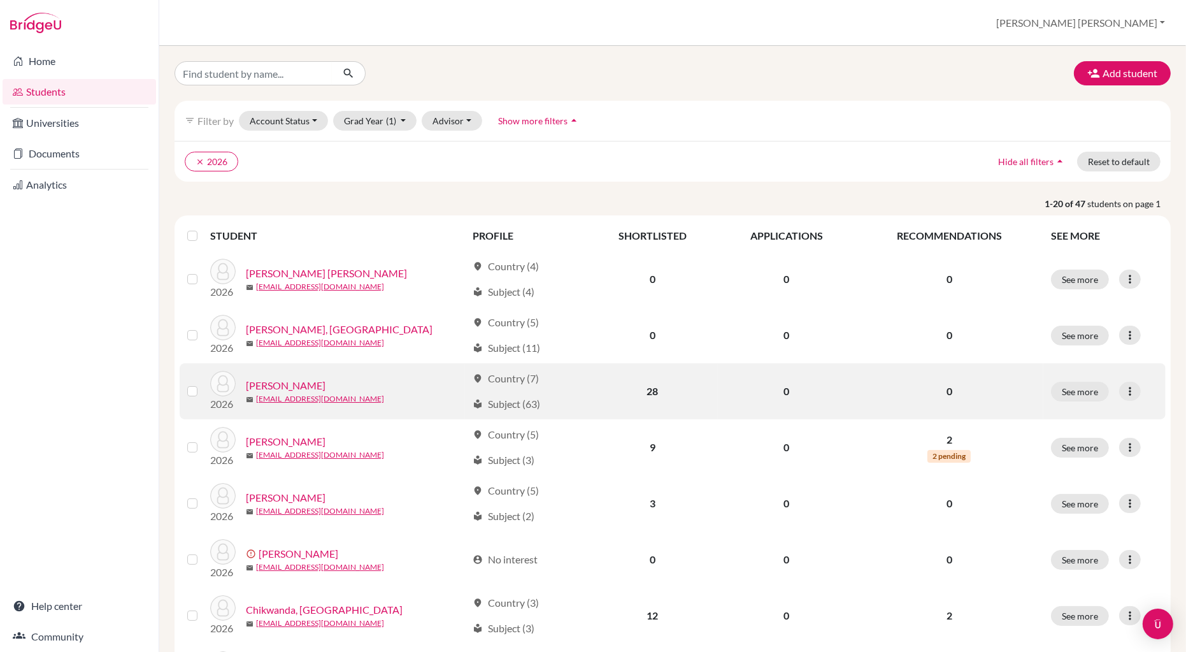
click at [203, 384] on label at bounding box center [203, 384] width 0 height 0
click at [0, 0] on input "checkbox" at bounding box center [0, 0] width 0 height 0
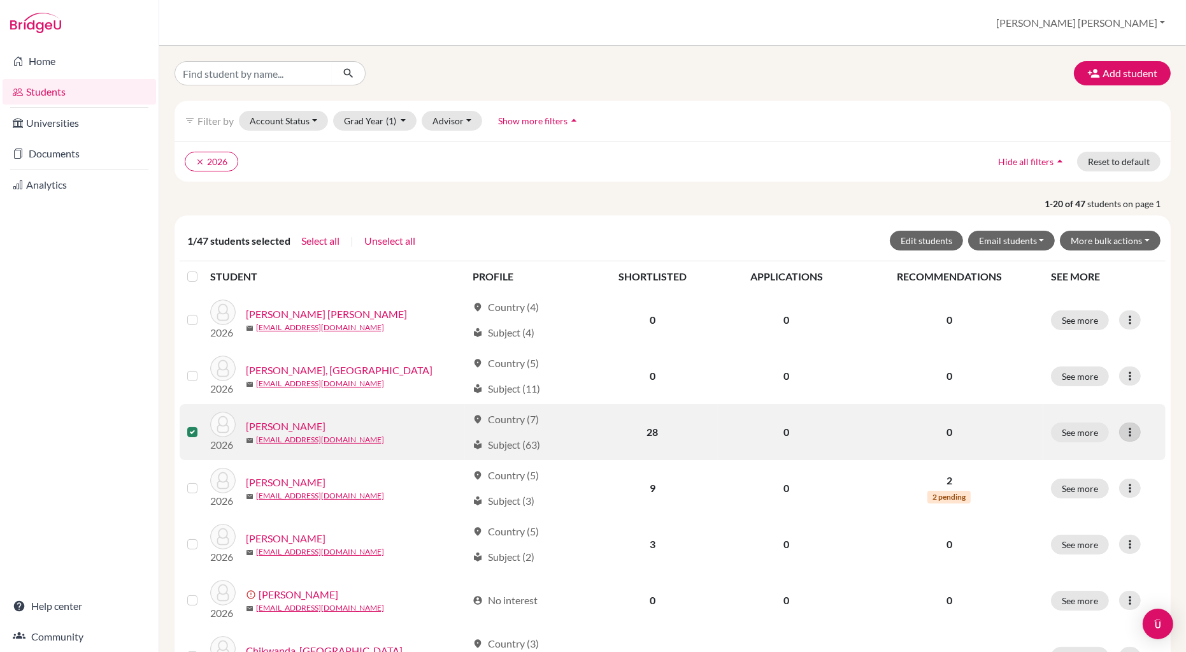
click at [1136, 433] on icon at bounding box center [1130, 432] width 13 height 13
click at [203, 424] on label at bounding box center [203, 424] width 0 height 0
click at [0, 0] on input "checkbox" at bounding box center [0, 0] width 0 height 0
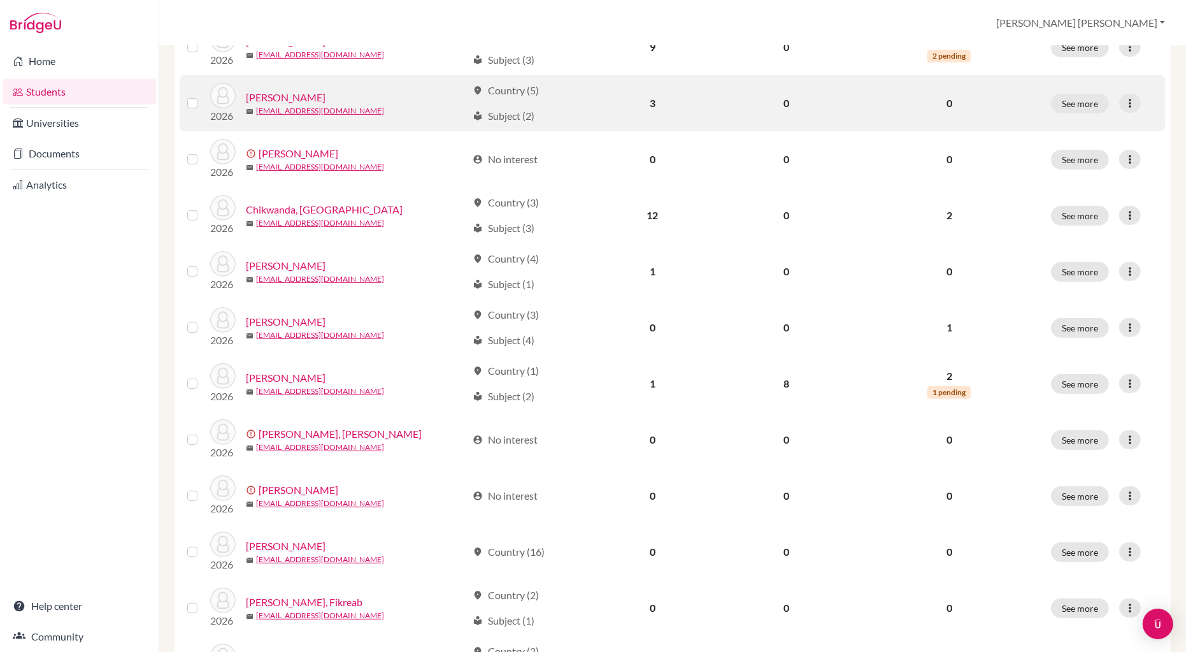
scroll to position [806, 0]
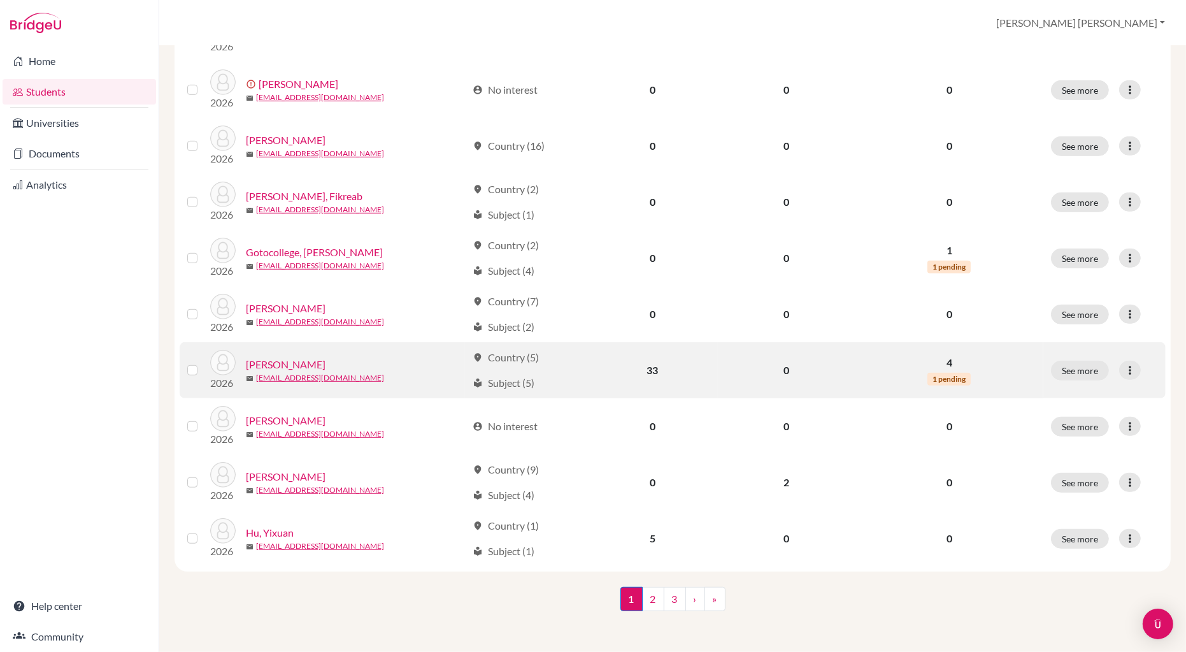
click at [283, 368] on link "[PERSON_NAME]" at bounding box center [286, 364] width 80 height 15
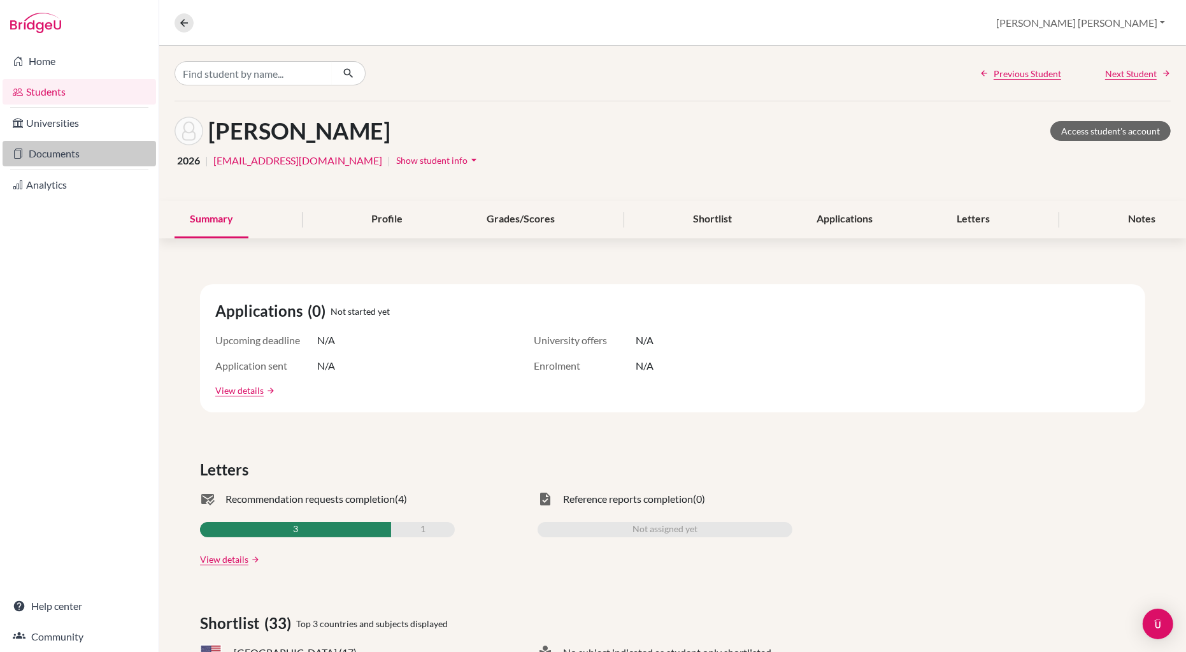
click at [51, 151] on link "Documents" at bounding box center [80, 153] width 154 height 25
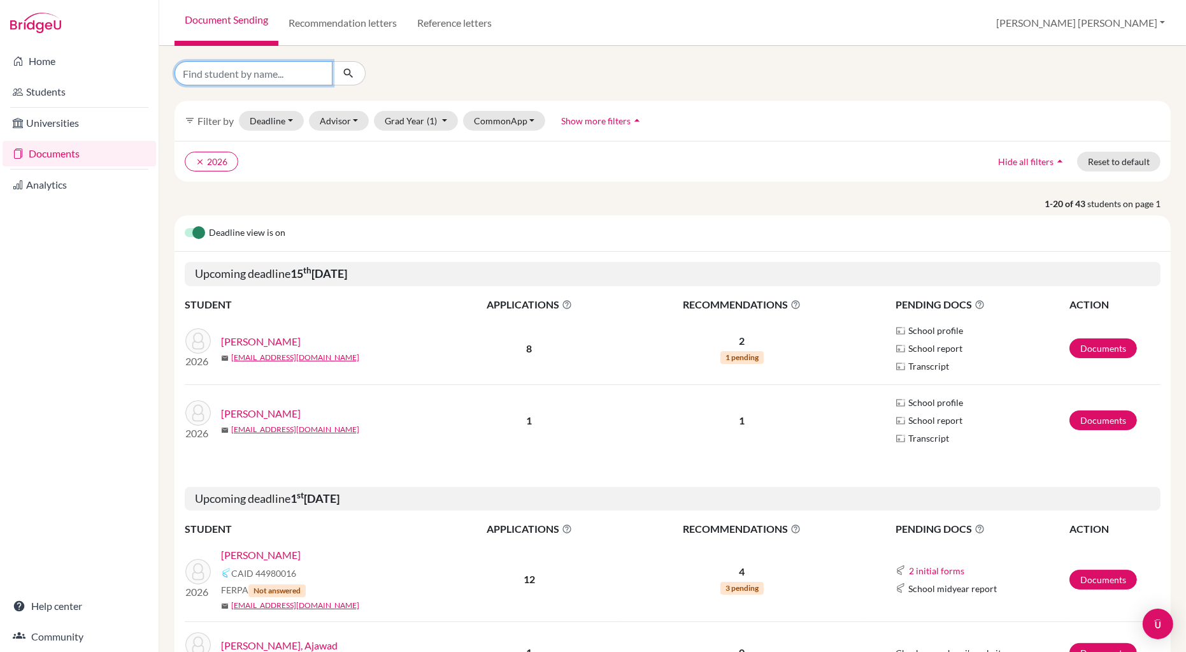
click at [228, 81] on input "Find student by name..." at bounding box center [254, 73] width 158 height 24
type input "guo"
click button "submit" at bounding box center [349, 73] width 34 height 24
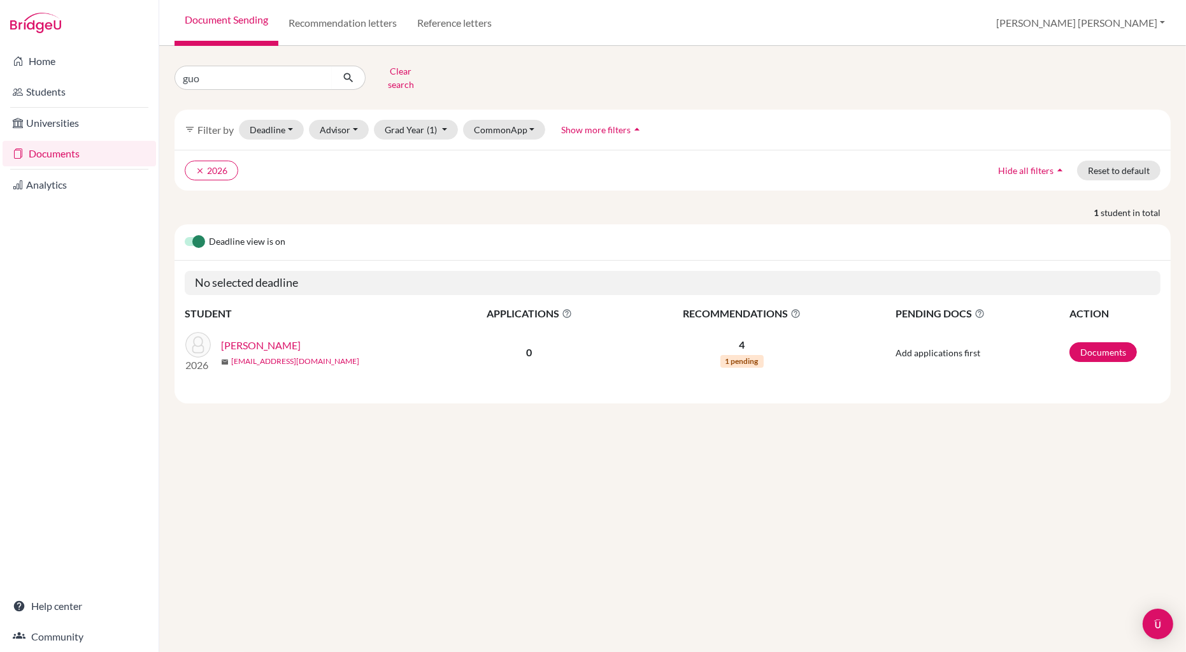
click at [282, 356] on link "2026lguo@aislusaka.org" at bounding box center [295, 361] width 128 height 11
click at [1095, 350] on link "Documents" at bounding box center [1104, 352] width 68 height 20
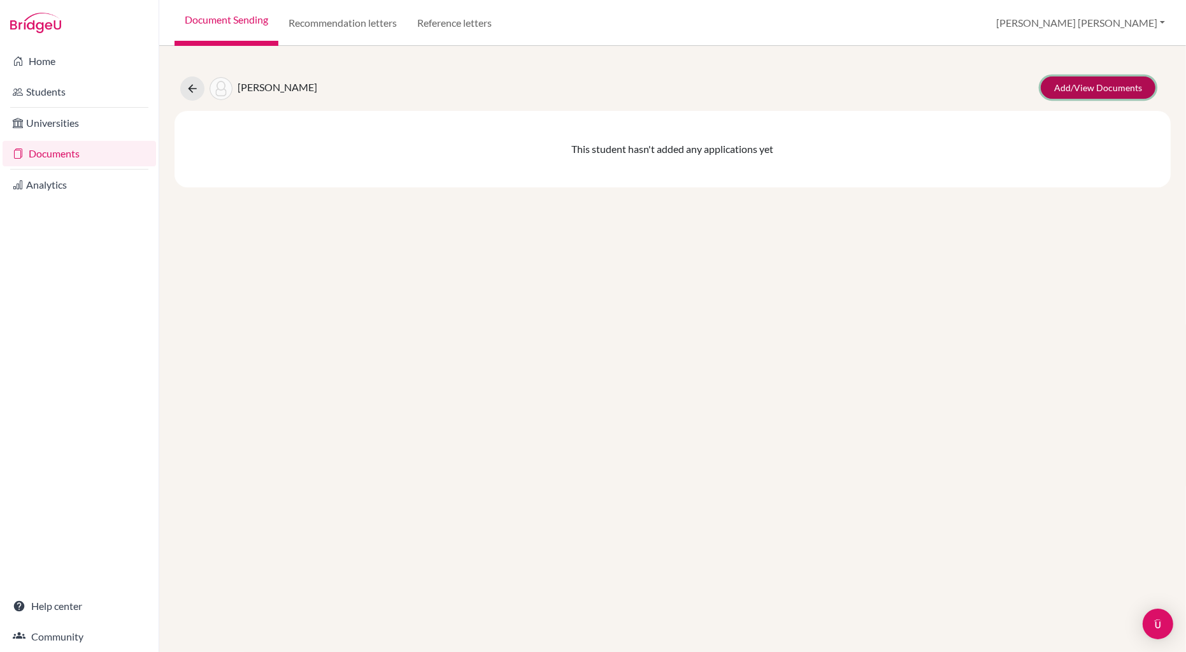
click at [1078, 95] on link "Add/View Documents" at bounding box center [1098, 87] width 115 height 22
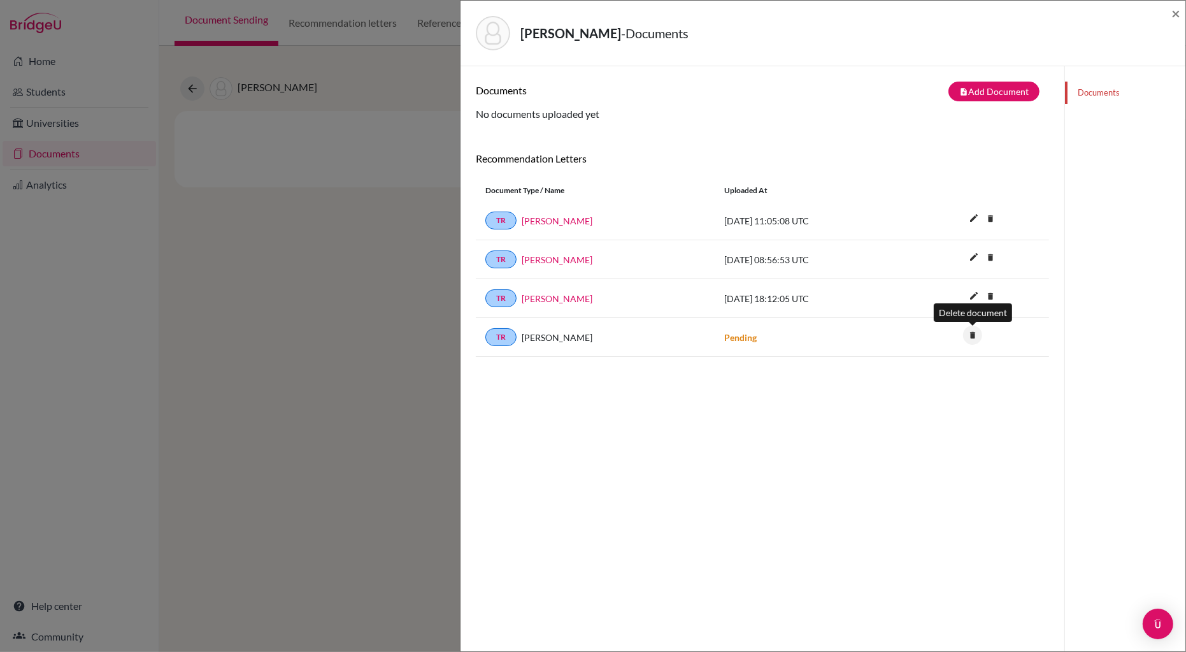
click at [976, 338] on icon "delete" at bounding box center [972, 335] width 19 height 19
click at [941, 415] on button "Delete" at bounding box center [932, 406] width 58 height 20
